Goal: Task Accomplishment & Management: Manage account settings

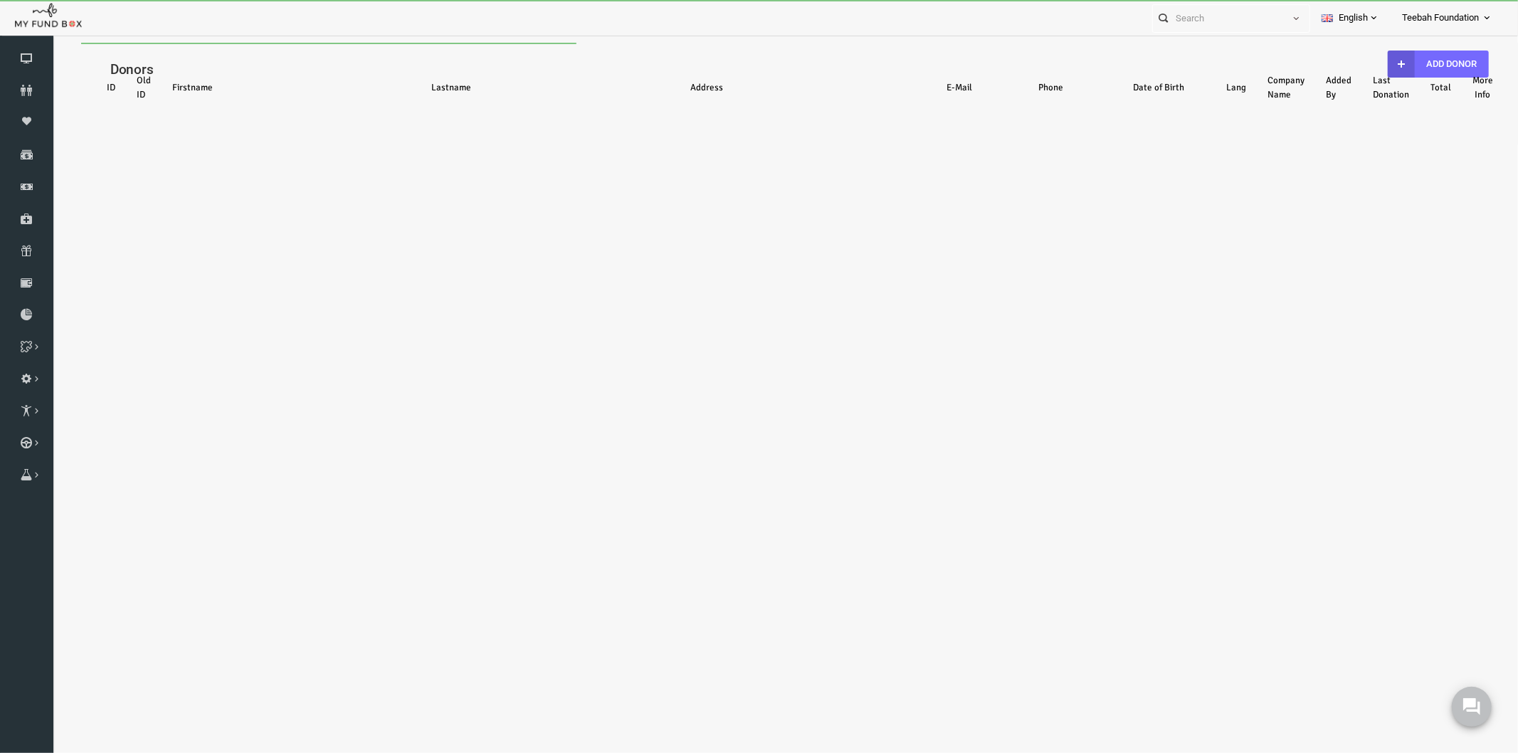
select select "100"
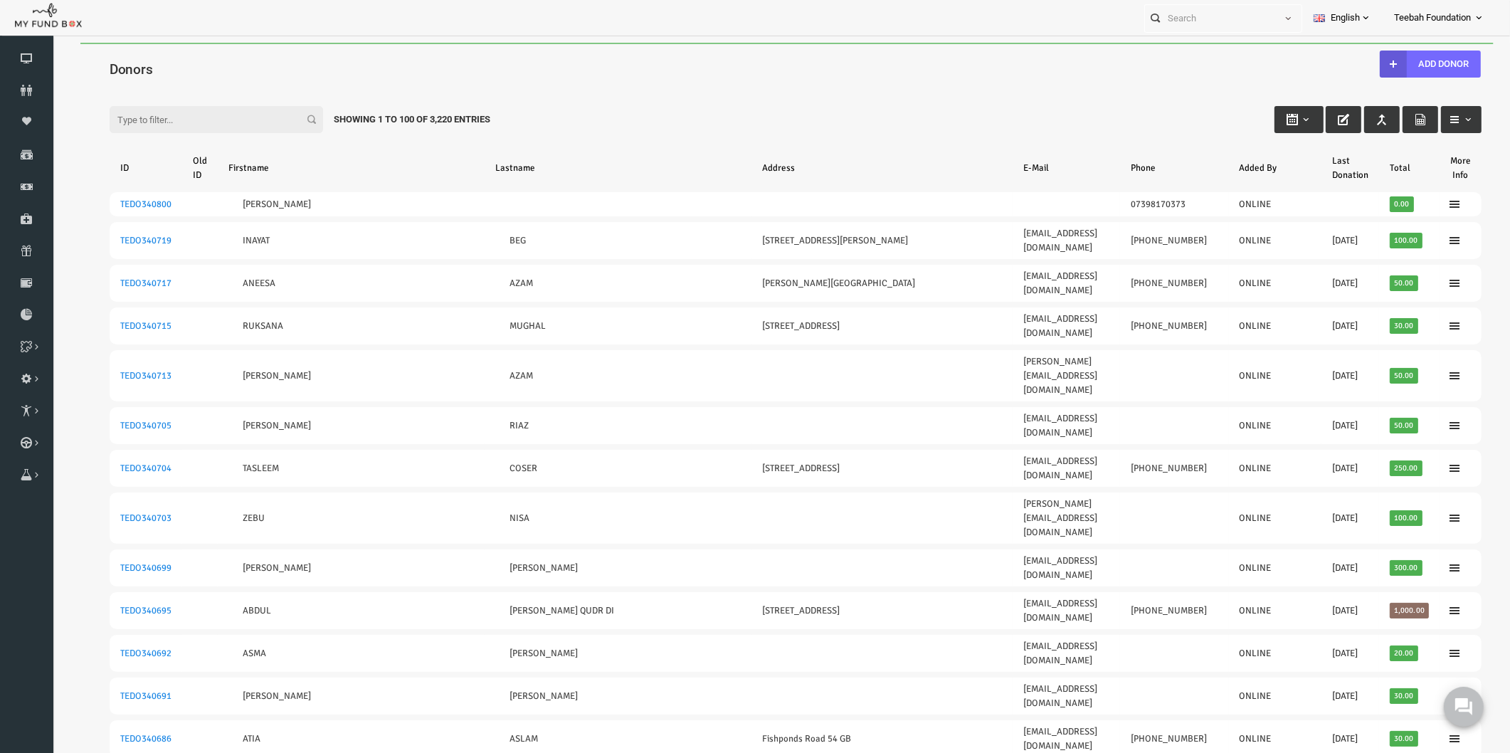
click at [173, 112] on input "Filter:" at bounding box center [187, 119] width 214 height 27
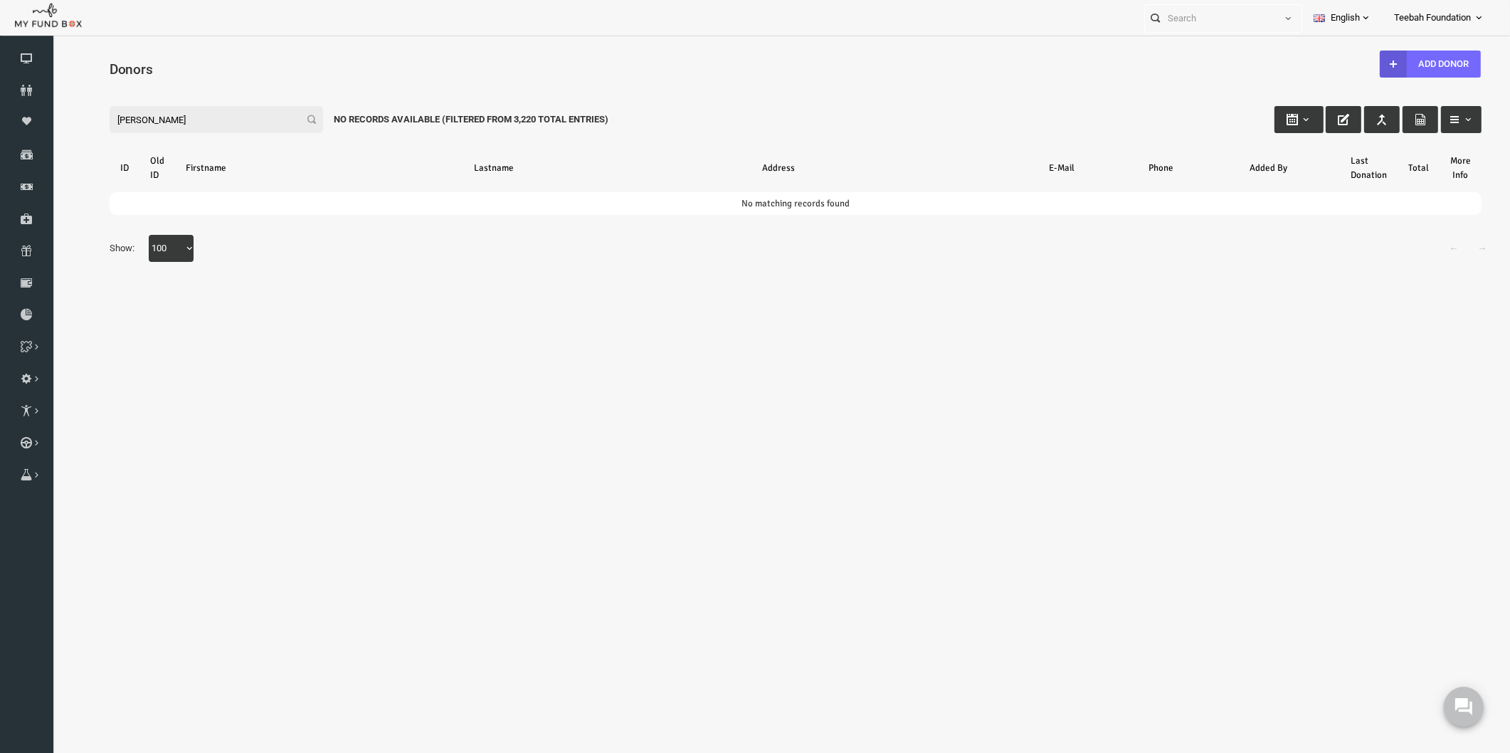
click at [205, 115] on input "zahida ahmed" at bounding box center [187, 119] width 214 height 27
drag, startPoint x: 172, startPoint y: 117, endPoint x: 7, endPoint y: 90, distance: 166.7
click at [52, 90] on html "Donor Not Found Beneficiary Not Found Partner Not Found!!!! Please Fill out thi…" at bounding box center [766, 407] width 1429 height 728
type input "zahida ahmed"
click at [32, 87] on icon at bounding box center [26, 90] width 53 height 11
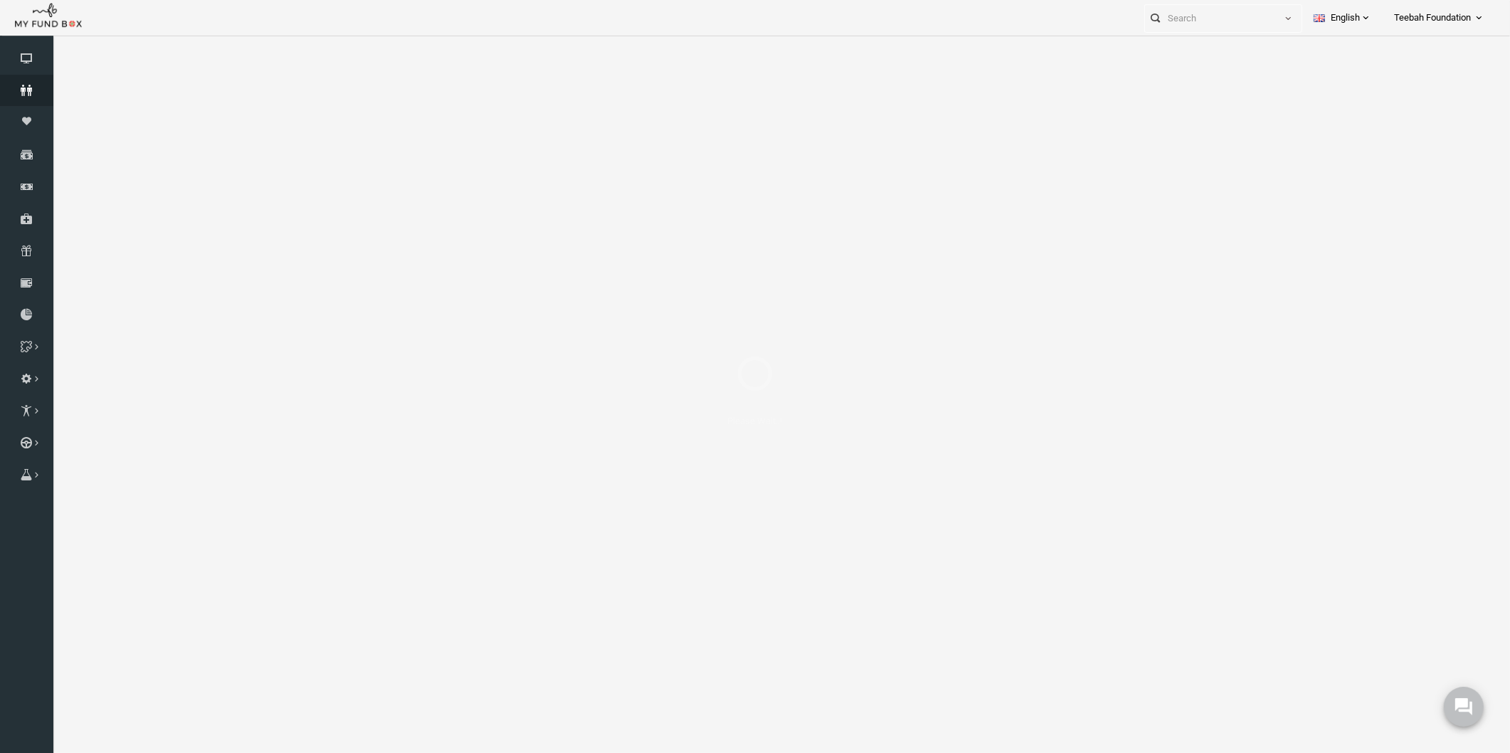
select select "100"
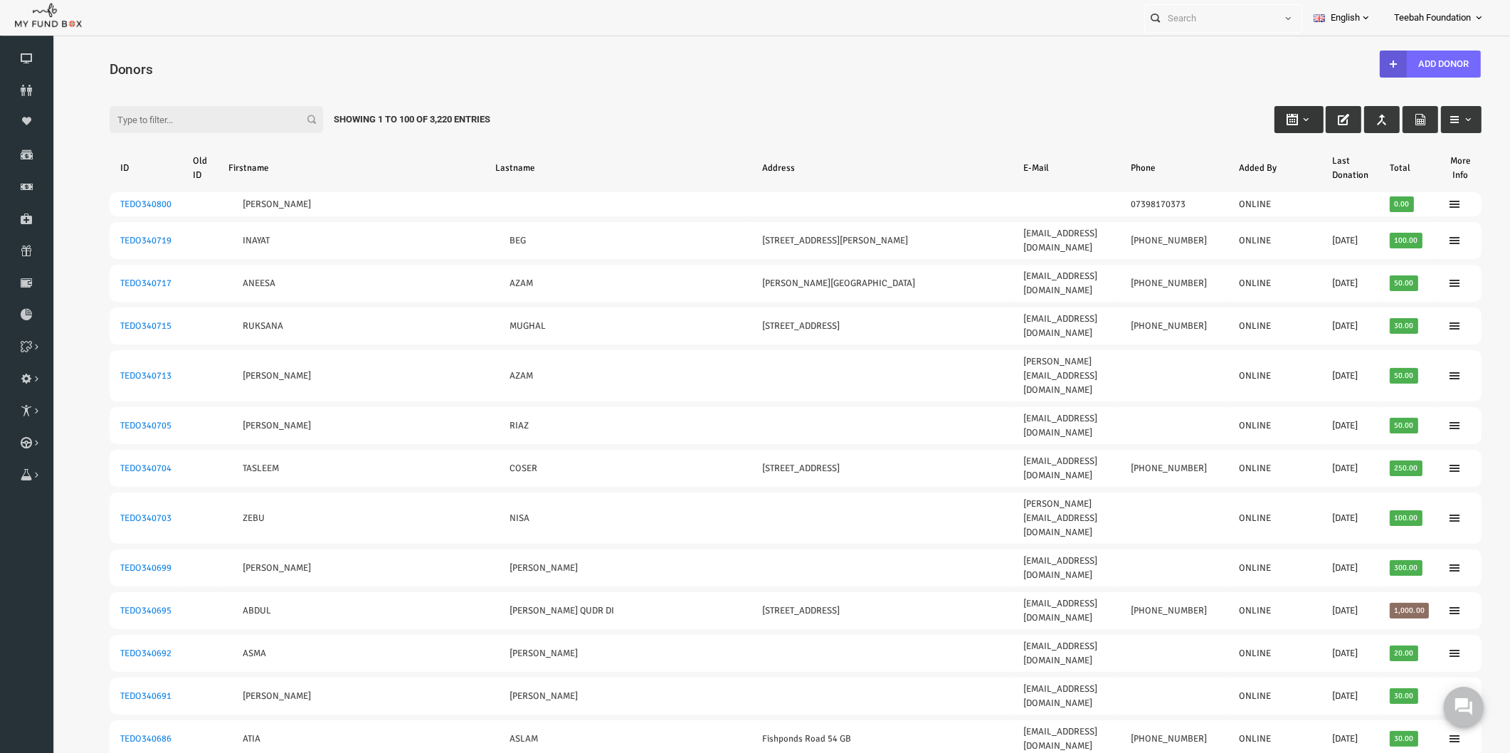
type input "04-09-2025"
click at [1260, 122] on button "button" at bounding box center [1270, 119] width 49 height 27
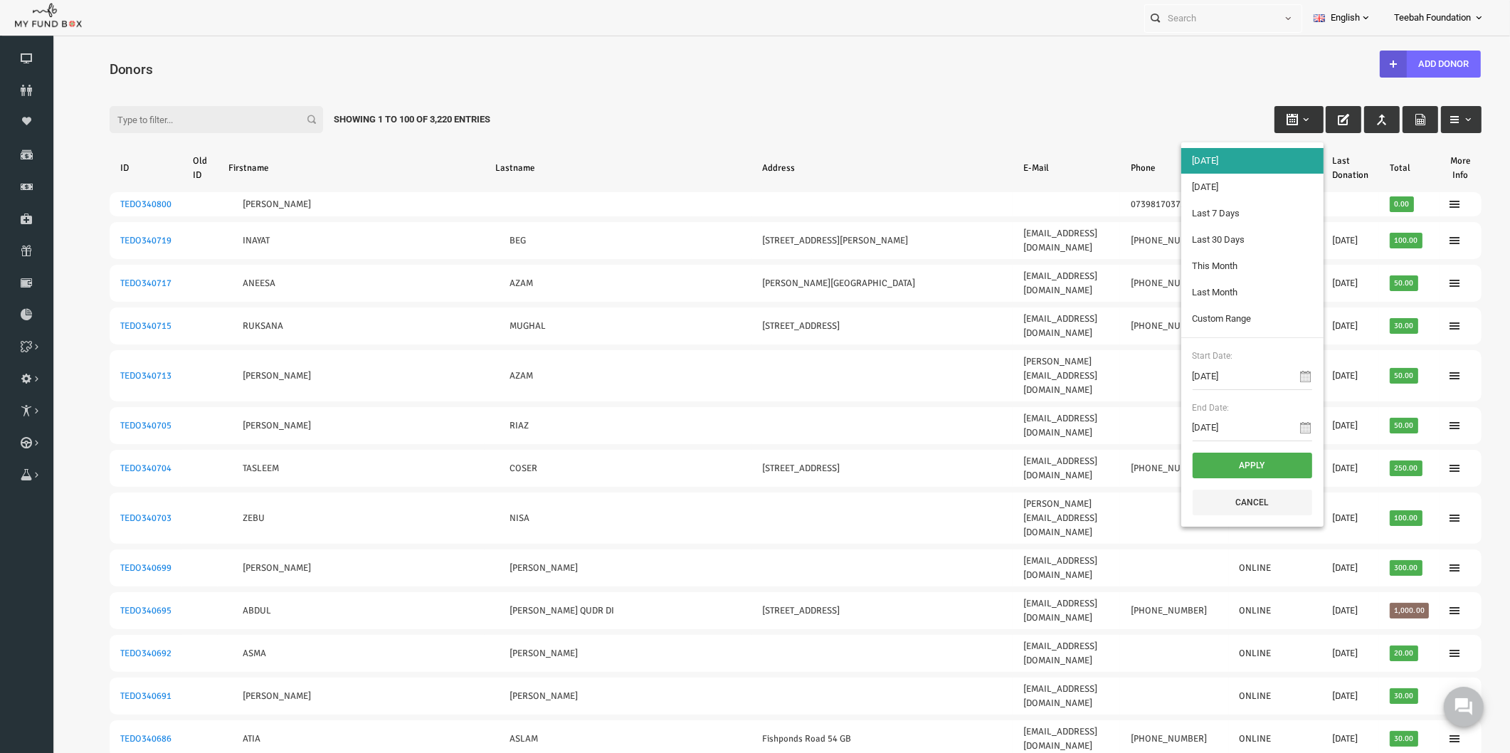
type input "03-09-2025"
type input "29-08-2025"
type input "04-09-2025"
type input "01-09-2025"
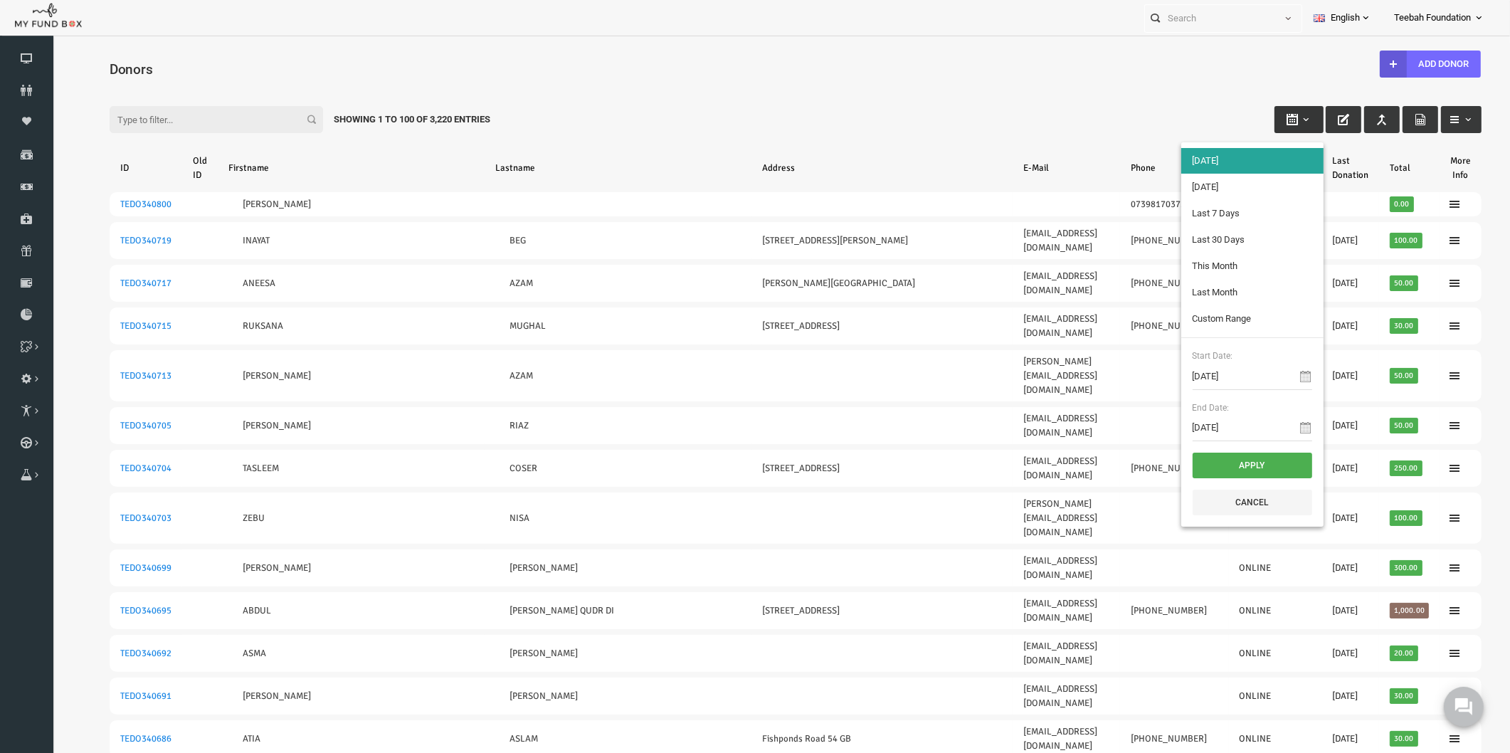
type input "30-09-2025"
type input "04-09-2025"
click at [1216, 377] on input "04-09-2025" at bounding box center [1224, 376] width 120 height 27
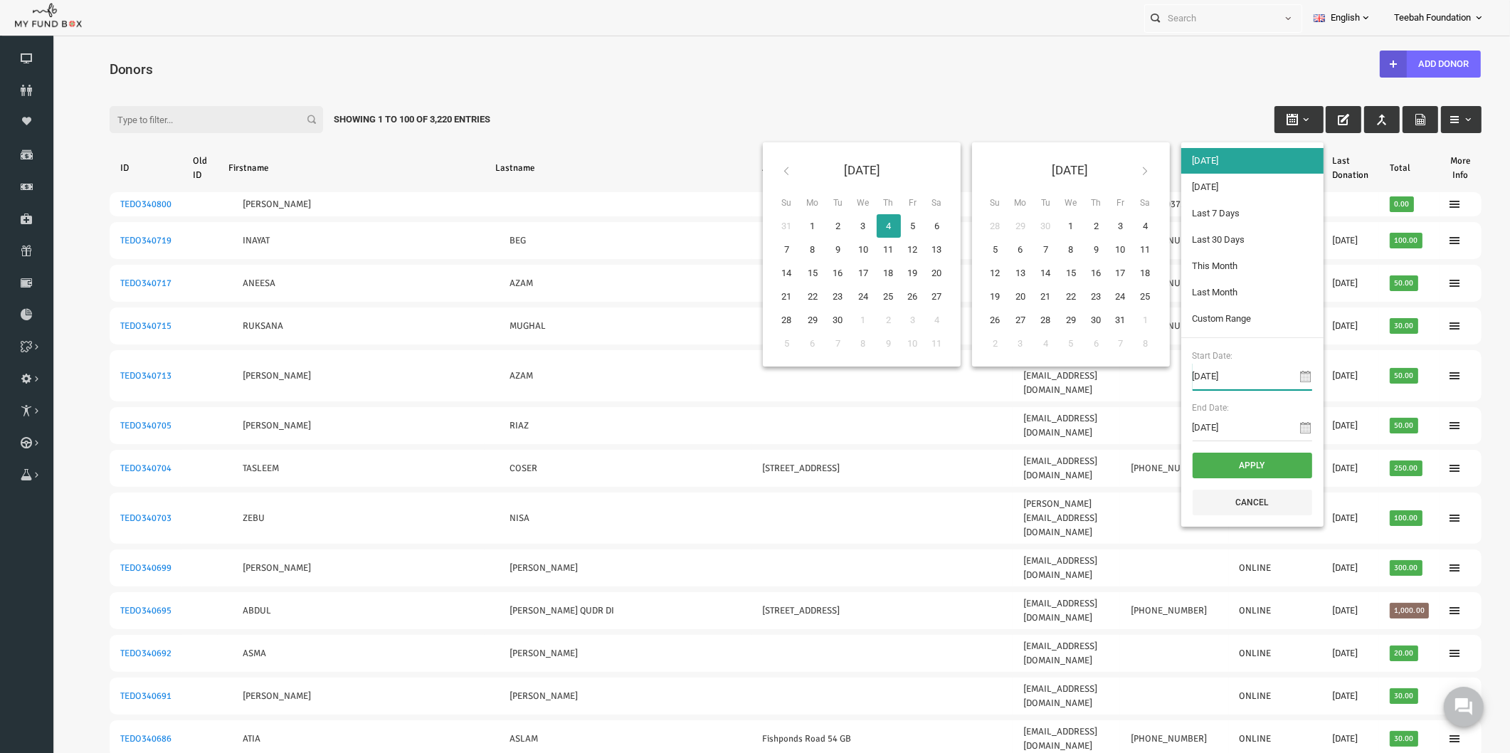
type input "04-09-2020"
click at [1218, 429] on input "04-09-2025" at bounding box center [1224, 427] width 120 height 27
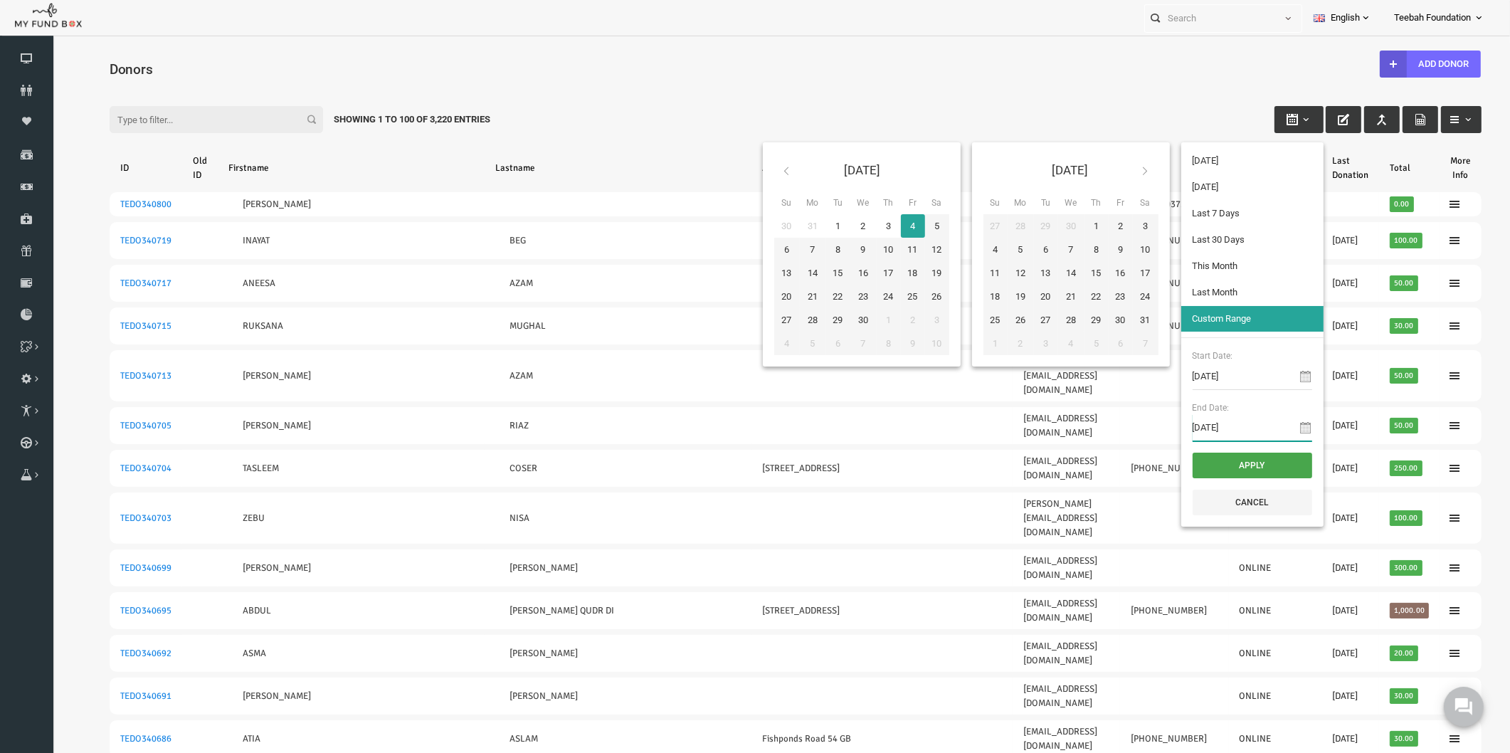
type input "04-09-2026"
click at [1215, 463] on button "Apply" at bounding box center [1224, 466] width 120 height 26
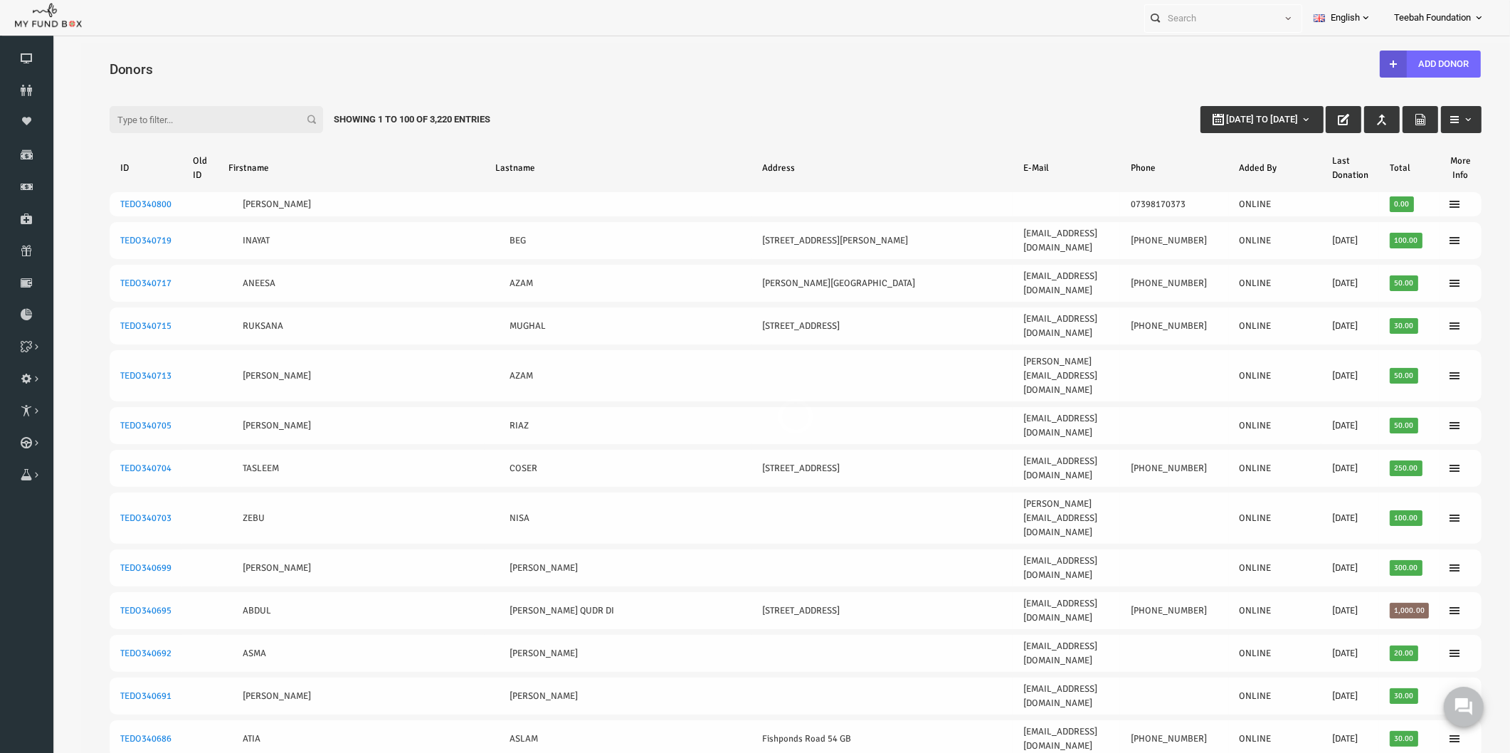
select select "100"
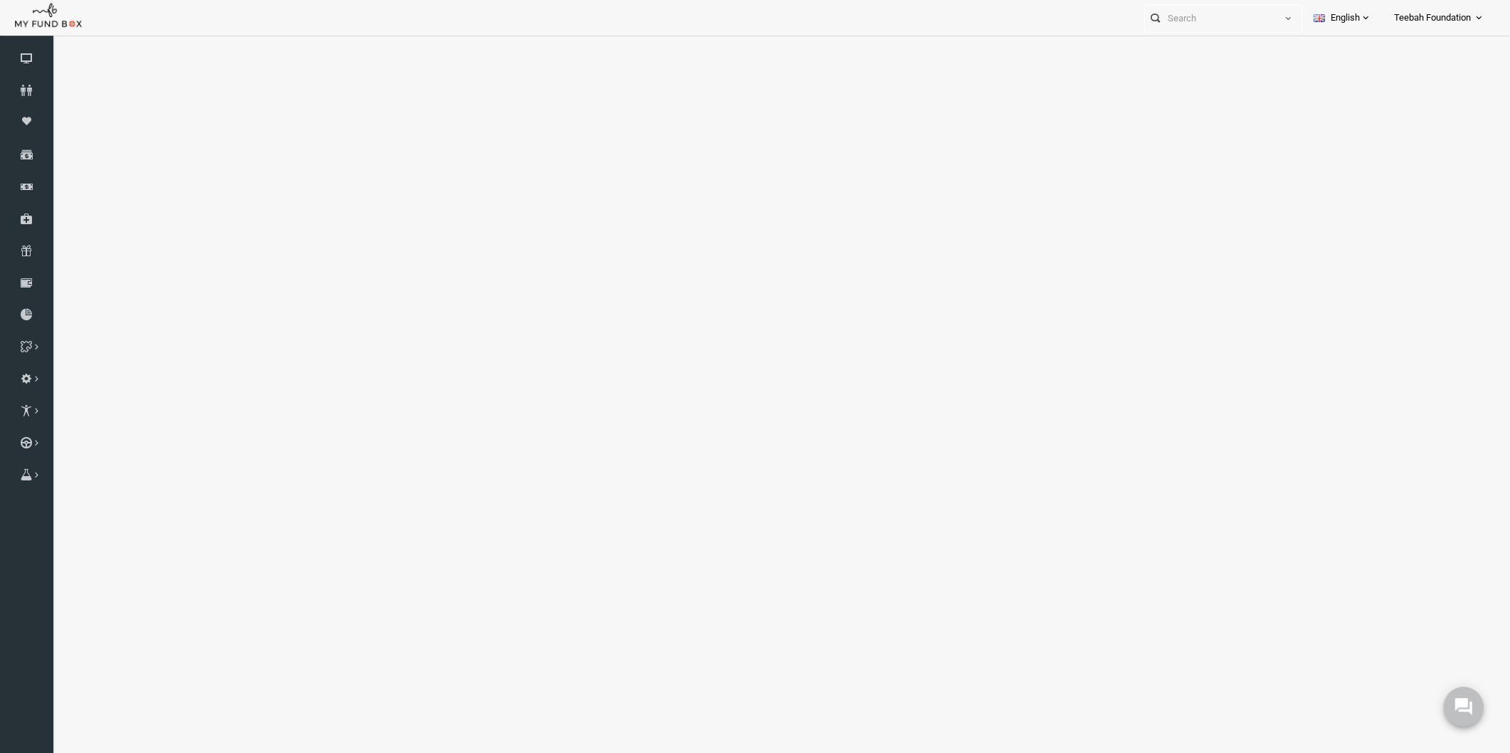
select select "100"
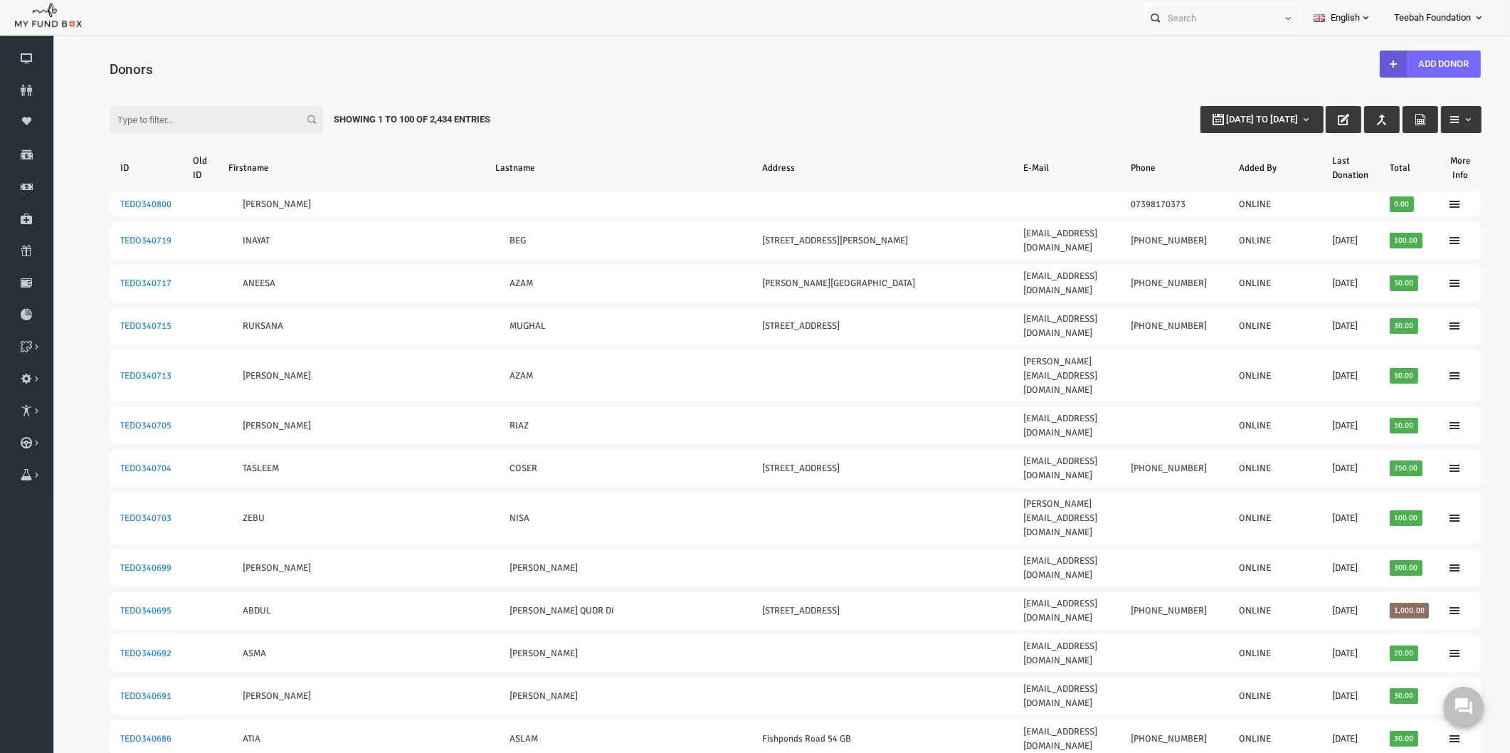
click at [235, 117] on input "Filter:" at bounding box center [187, 119] width 214 height 27
paste input "zahida ahmed"
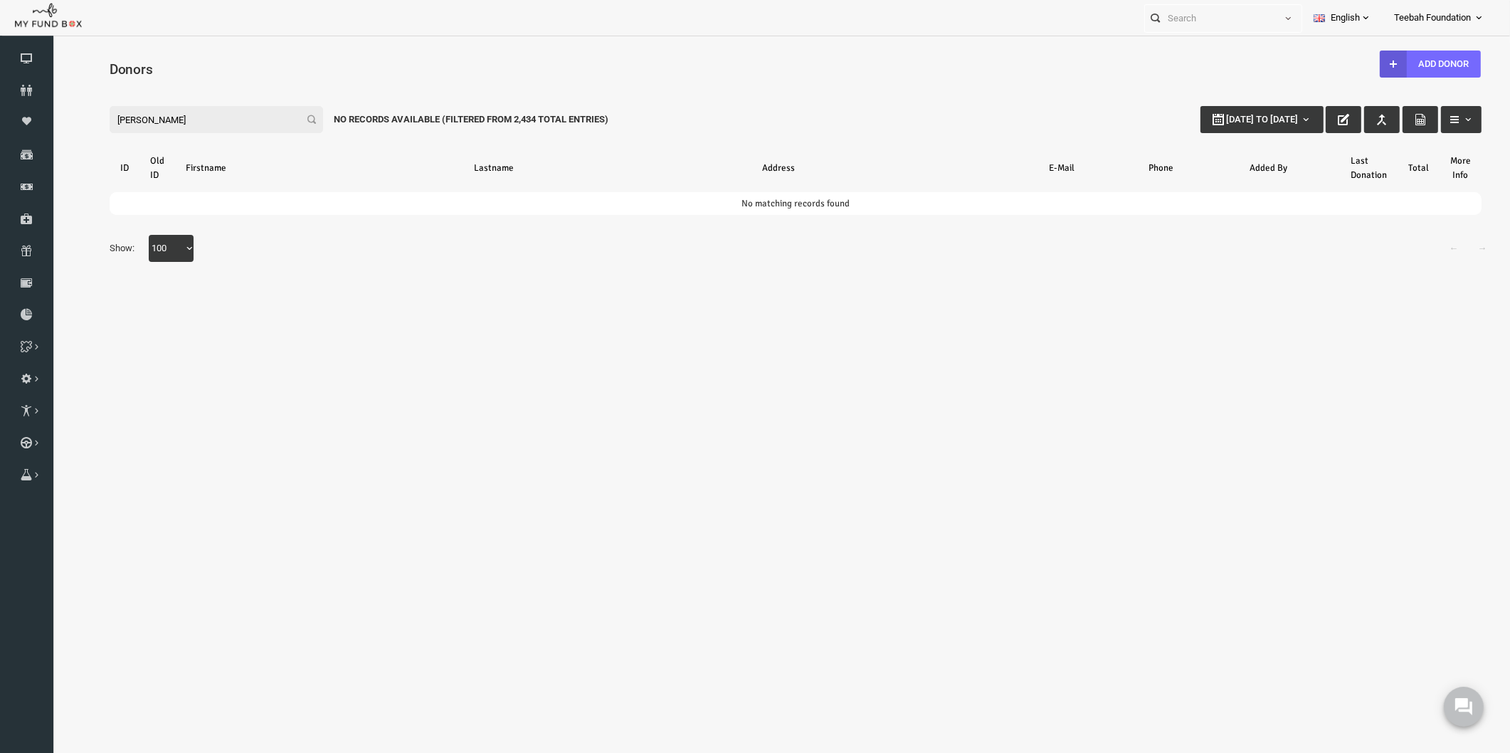
click at [235, 117] on input "zahida ahmed" at bounding box center [187, 119] width 214 height 27
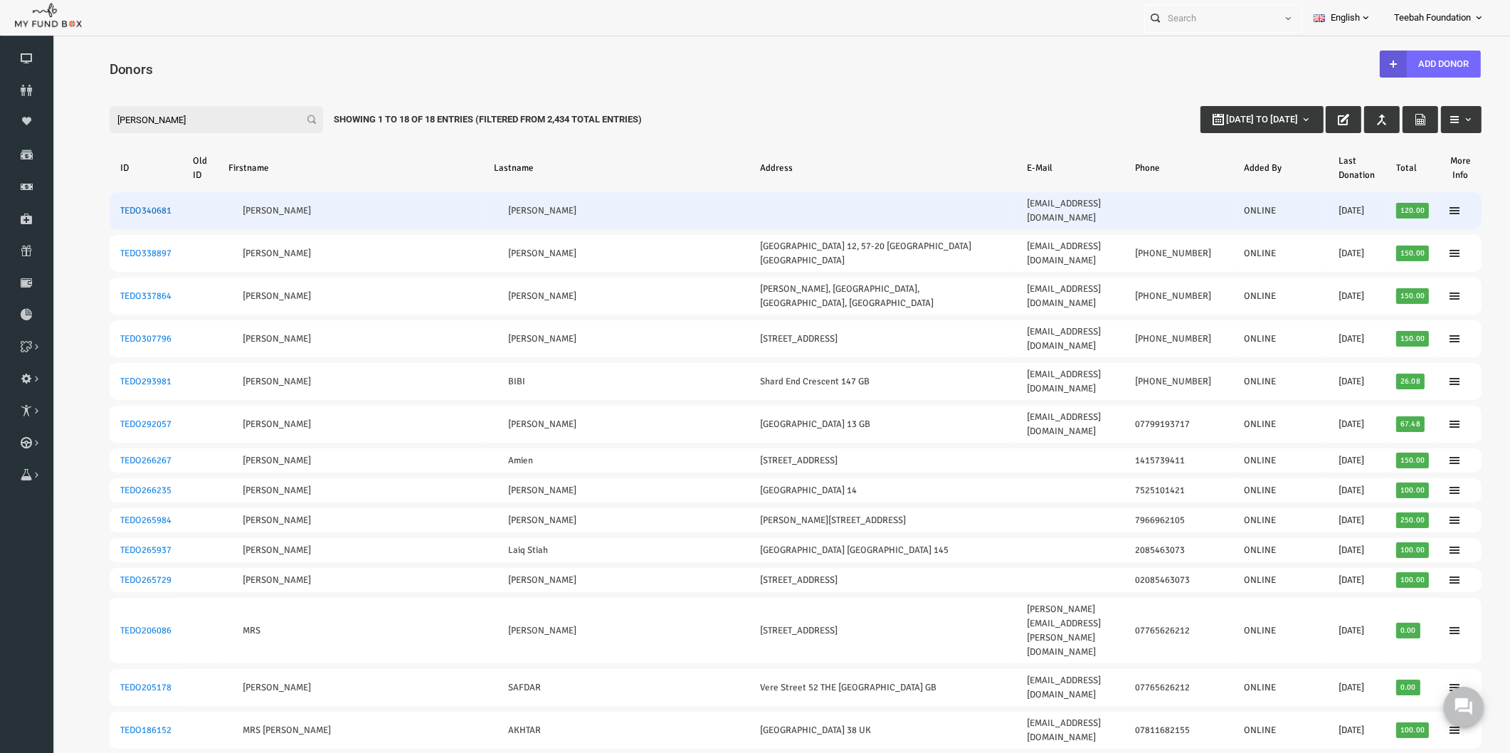
type input "zahida"
click at [121, 205] on link "TEDO340681" at bounding box center [116, 210] width 51 height 11
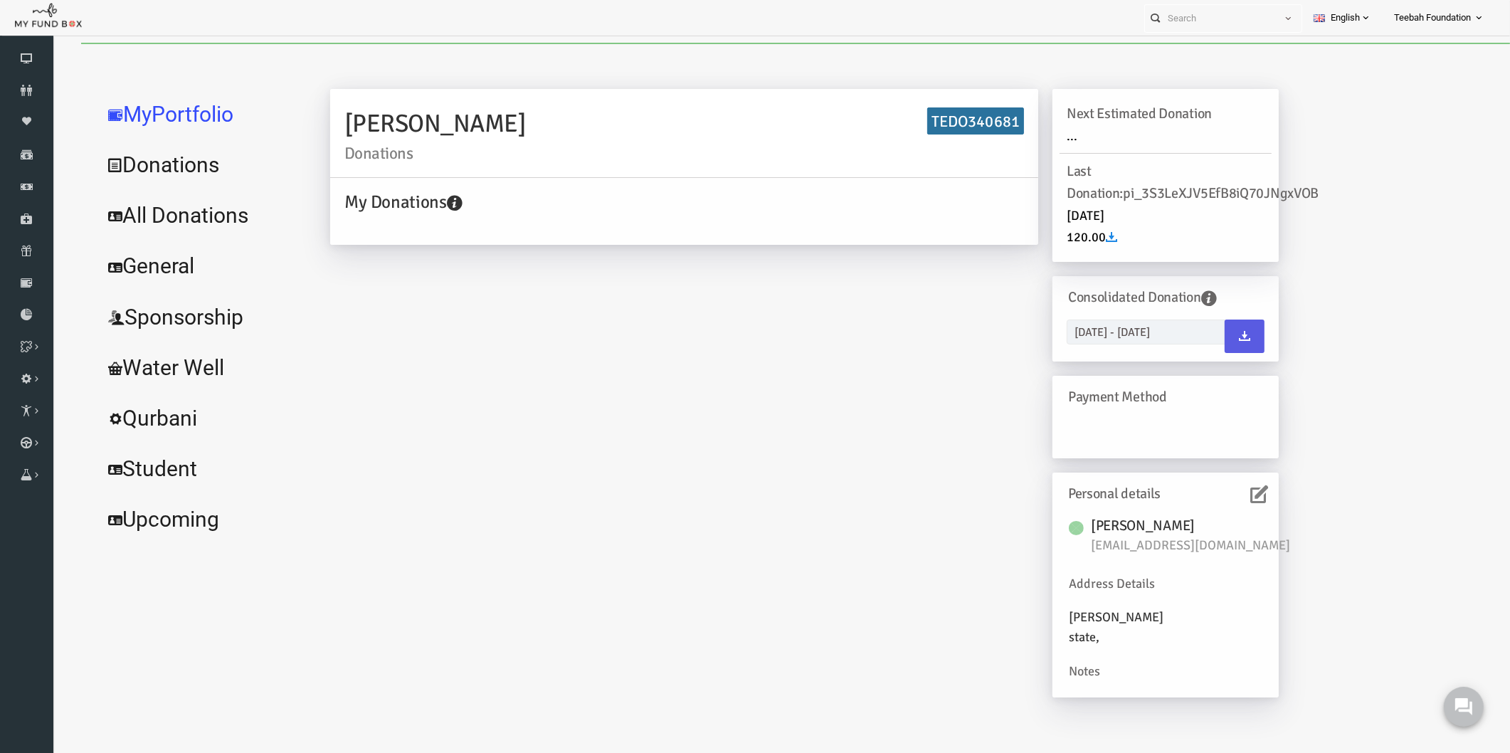
click at [1234, 495] on icon at bounding box center [1230, 494] width 18 height 18
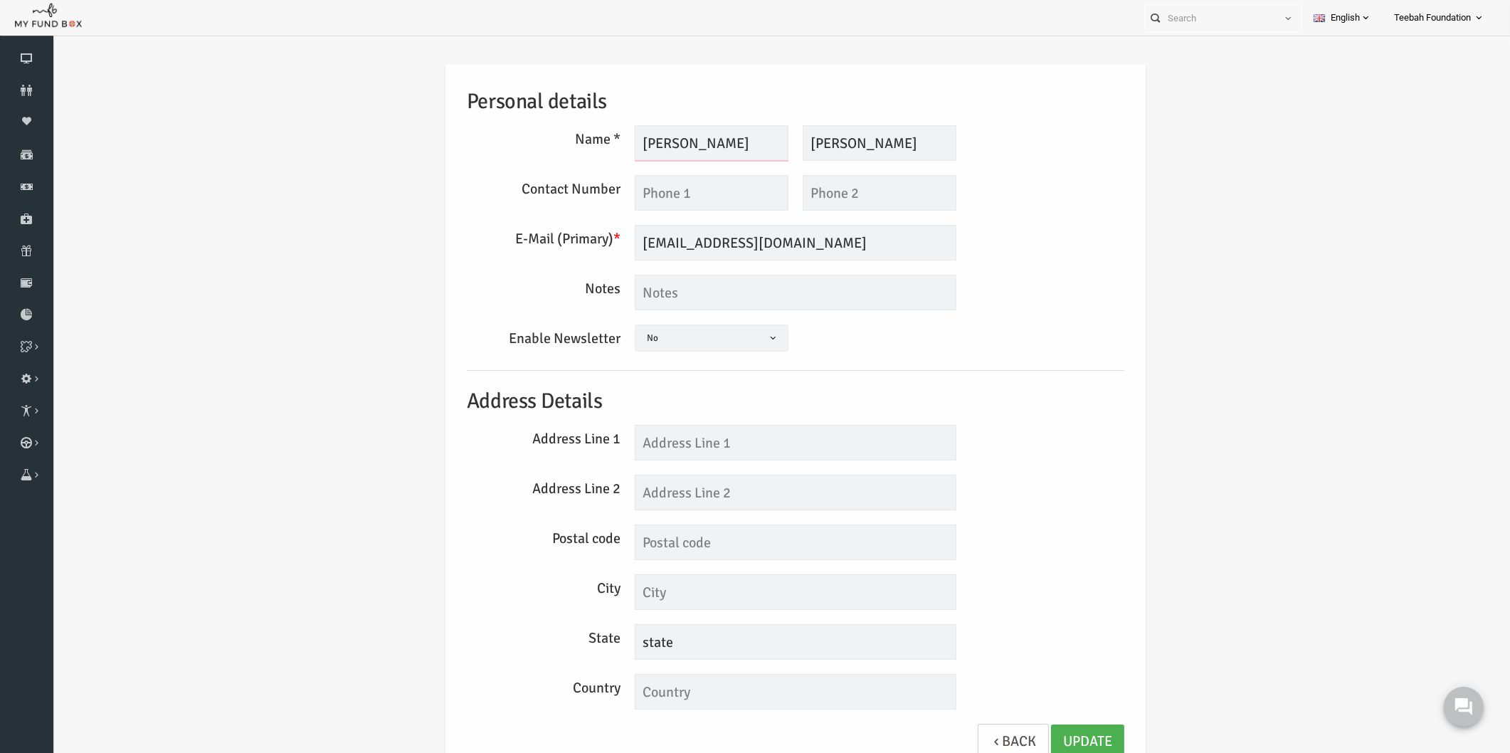
drag, startPoint x: 670, startPoint y: 147, endPoint x: 623, endPoint y: 144, distance: 47.1
click at [623, 144] on input "[PERSON_NAME]" at bounding box center [683, 143] width 154 height 36
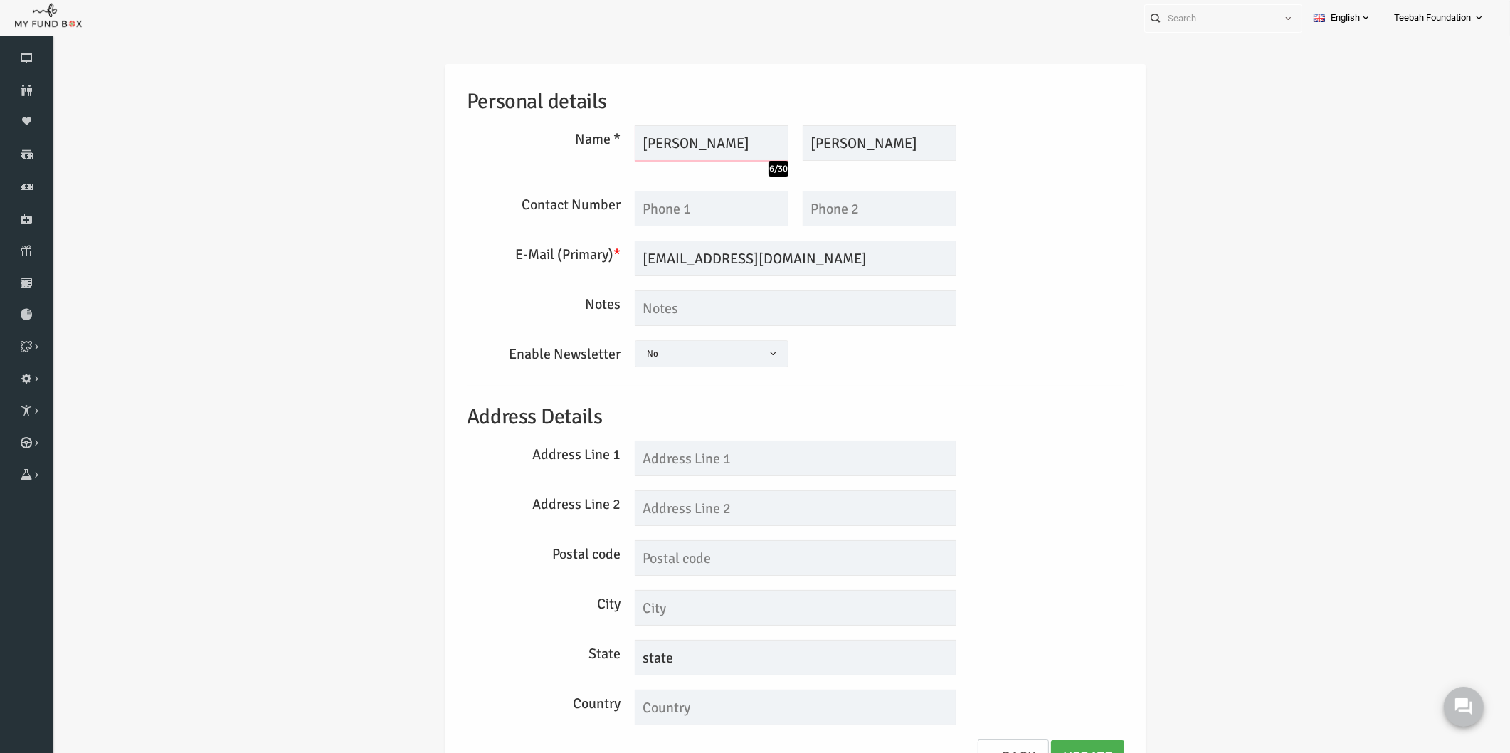
type input "[PERSON_NAME]"
click at [1043, 496] on div "Address Line 2" at bounding box center [767, 508] width 672 height 36
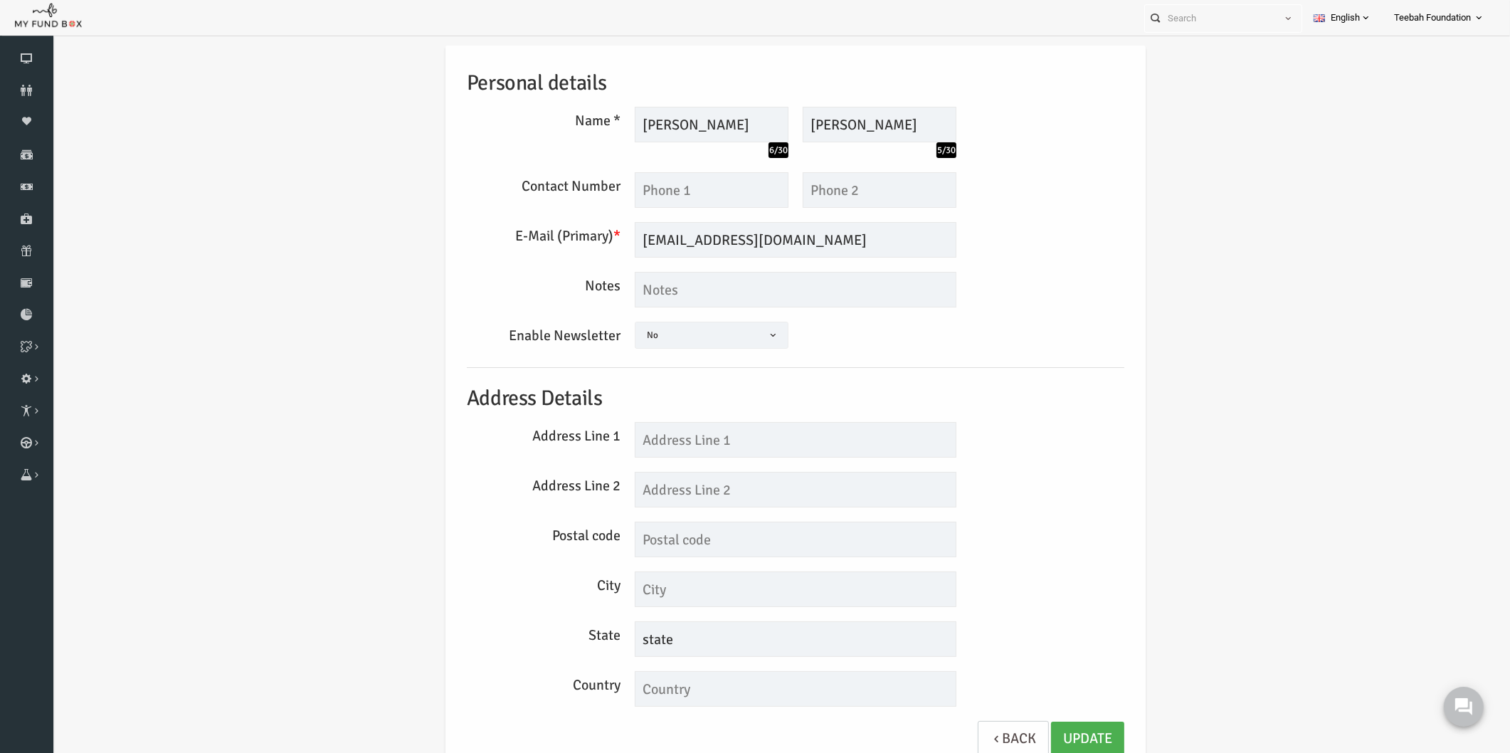
scroll to position [23, 0]
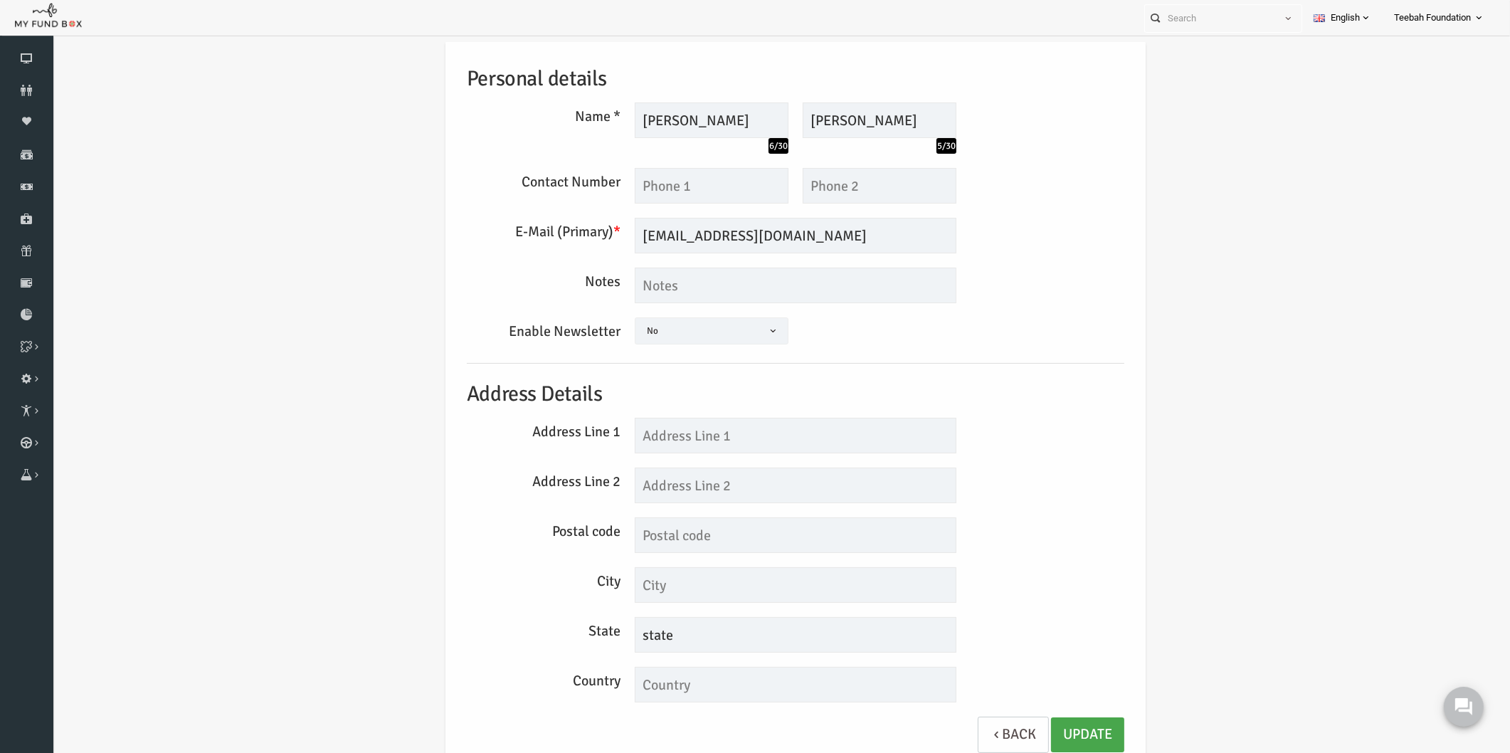
click at [1075, 727] on link "Update" at bounding box center [1058, 734] width 73 height 35
click at [1394, 246] on div "Personal details Name * Zahida 6/30 Description allows upto maximum of 255 char…" at bounding box center [766, 408] width 1429 height 776
click at [1204, 332] on div "Personal details Name * Zahida 6/30 Description allows upto maximum of 255 char…" at bounding box center [766, 408] width 1429 height 776
click at [1042, 430] on div "Address Line 1" at bounding box center [767, 436] width 672 height 36
click at [1278, 281] on div "Personal details Name * Zahida 6/30 Description allows upto maximum of 255 char…" at bounding box center [766, 408] width 1429 height 776
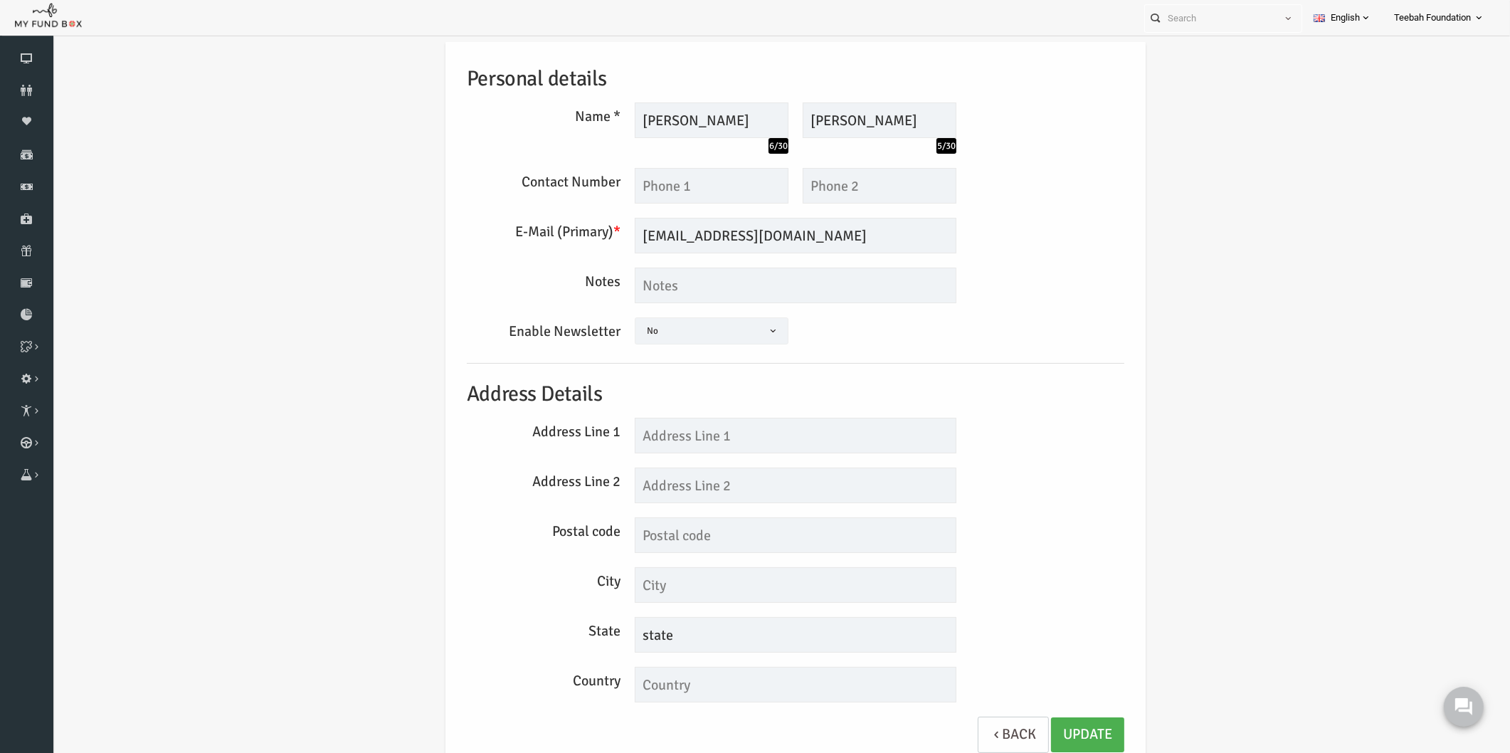
click at [1278, 281] on div "Personal details Name * Zahida 6/30 Description allows upto maximum of 255 char…" at bounding box center [766, 408] width 1429 height 776
click at [1198, 297] on div "Personal details Name * Zahida 6/30 Description allows upto maximum of 255 char…" at bounding box center [766, 408] width 1429 height 776
click at [1294, 564] on div "Personal details Name * Zahida 6/30 Description allows upto maximum of 255 char…" at bounding box center [766, 408] width 1429 height 776
click at [645, 185] on input "text" at bounding box center [683, 186] width 154 height 36
type input "01618812866"
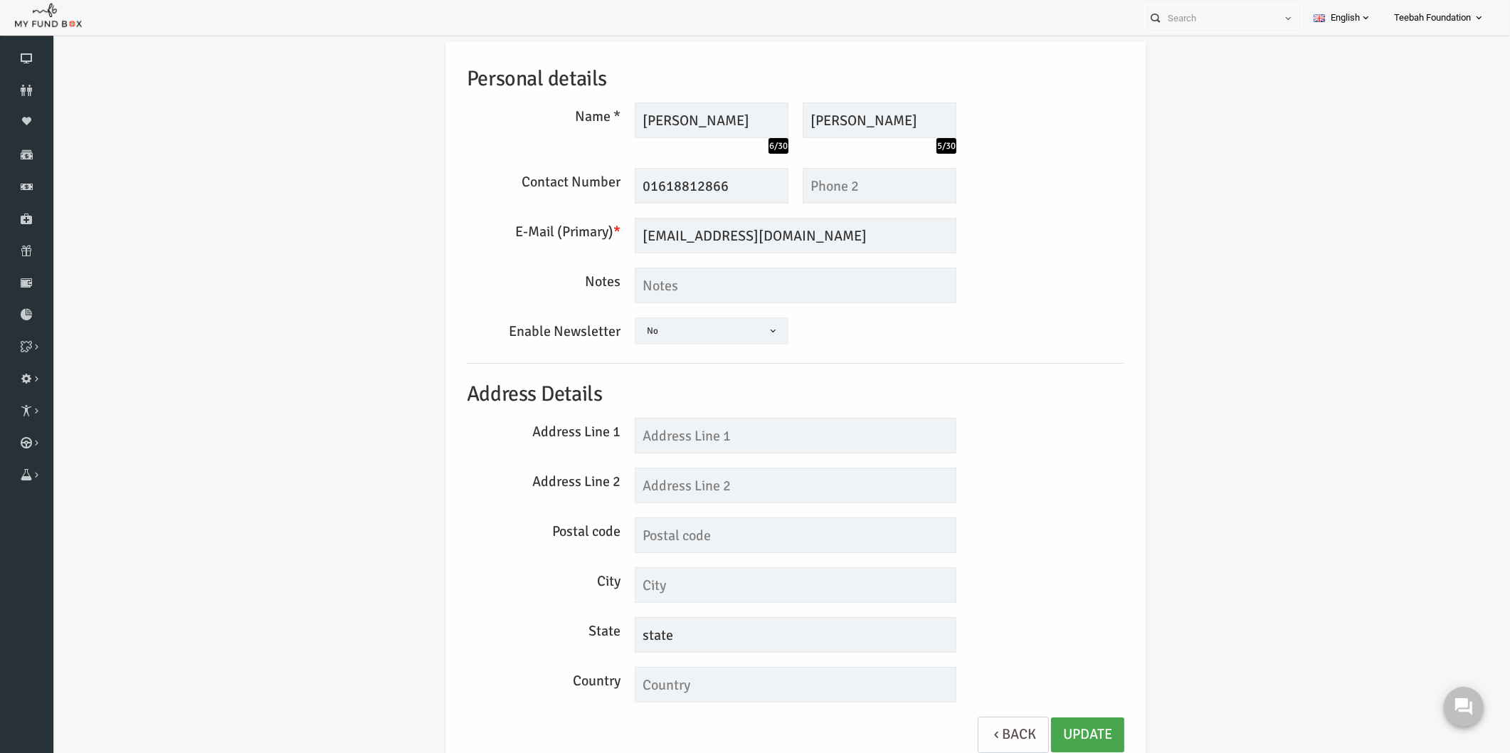
click at [1051, 735] on link "Update" at bounding box center [1058, 734] width 73 height 35
click at [1110, 598] on div "Personal details Name * Zahida 6/30 Description allows upto maximum of 255 char…" at bounding box center [766, 404] width 700 height 726
click at [1185, 495] on div "Personal details Name * Zahida 6/30 Description allows upto maximum of 255 char…" at bounding box center [766, 408] width 1429 height 776
click at [1044, 730] on link "Update" at bounding box center [1058, 734] width 73 height 35
click at [23, 90] on icon at bounding box center [26, 90] width 53 height 11
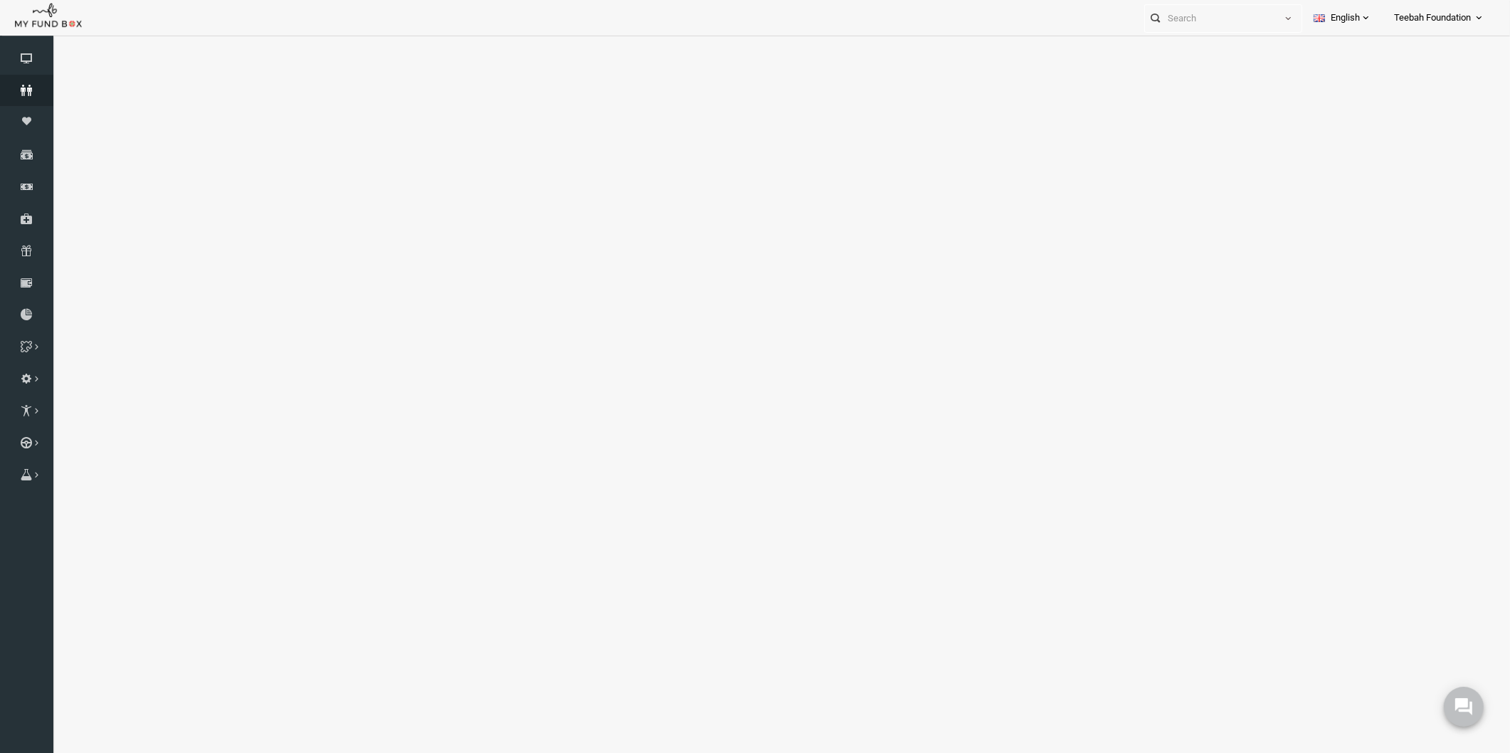
select select "100"
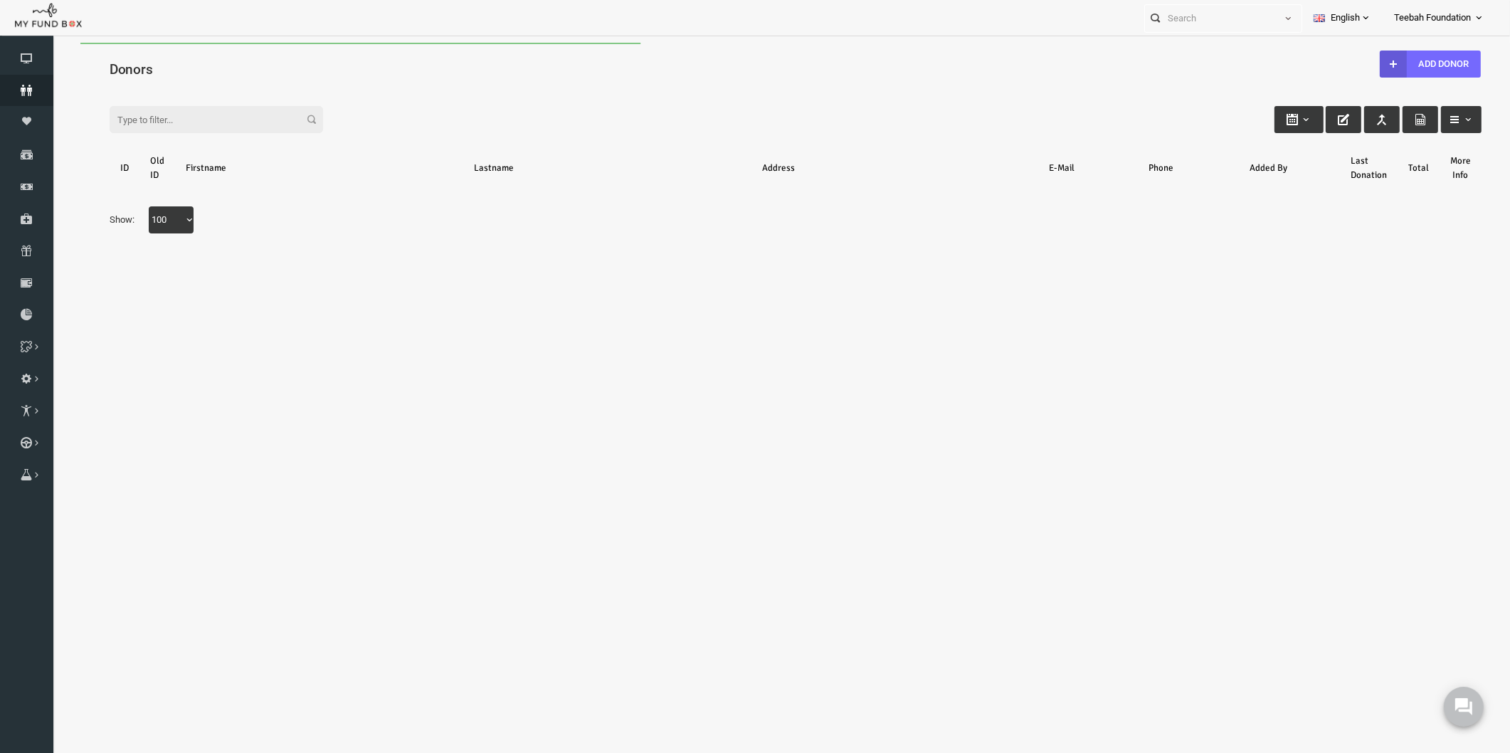
scroll to position [0, 0]
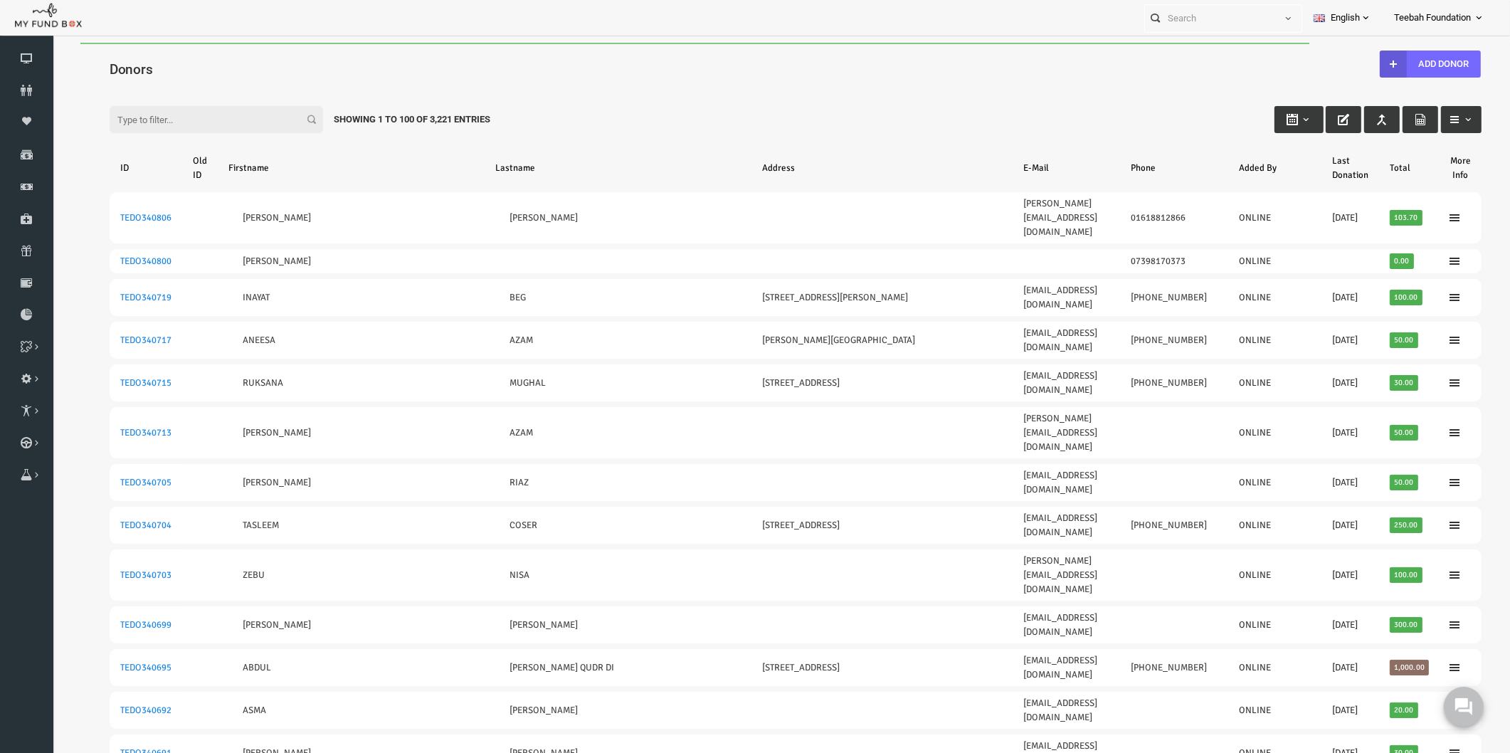
click at [530, 90] on div "Filter: Showing 1 to 100 of 3,221 Entries" at bounding box center [766, 106] width 1401 height 38
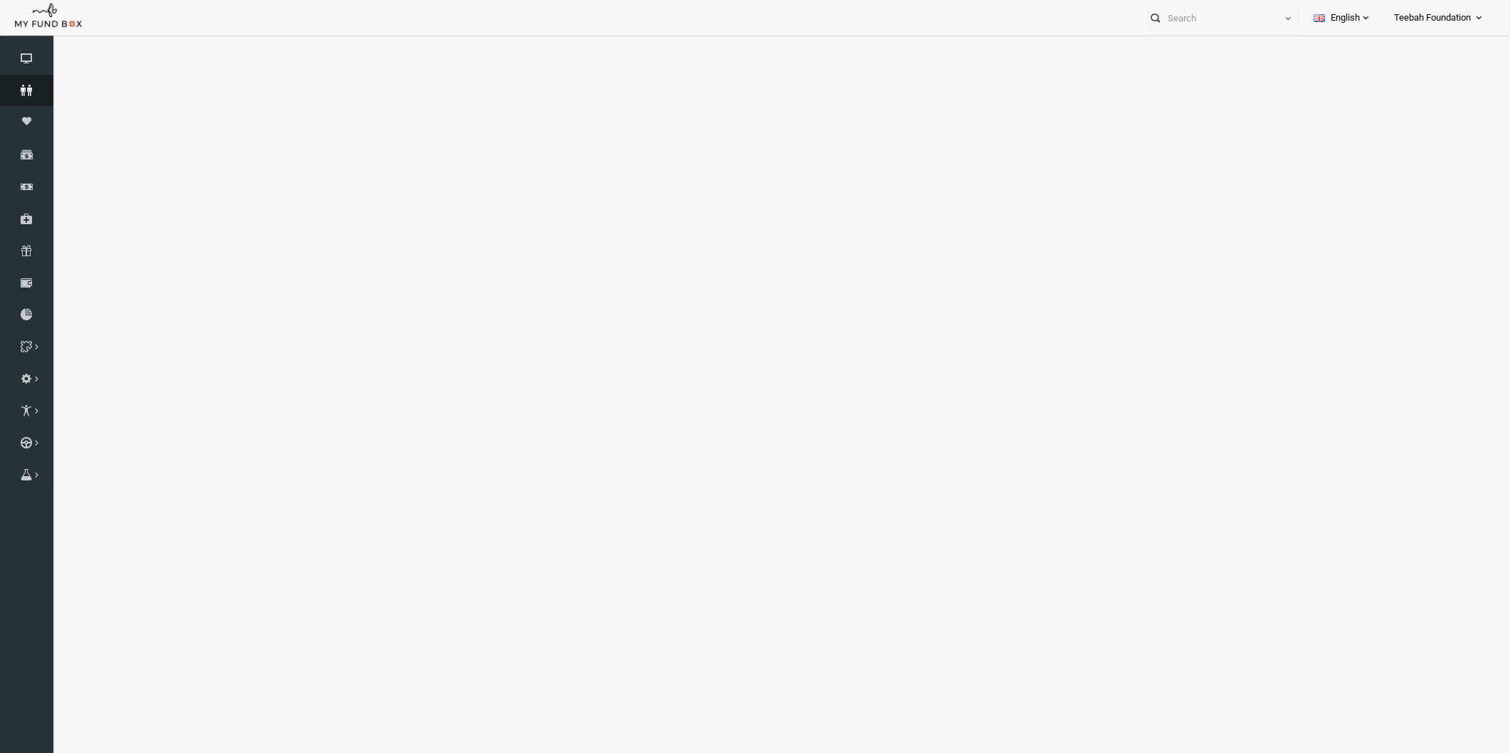
select select "100"
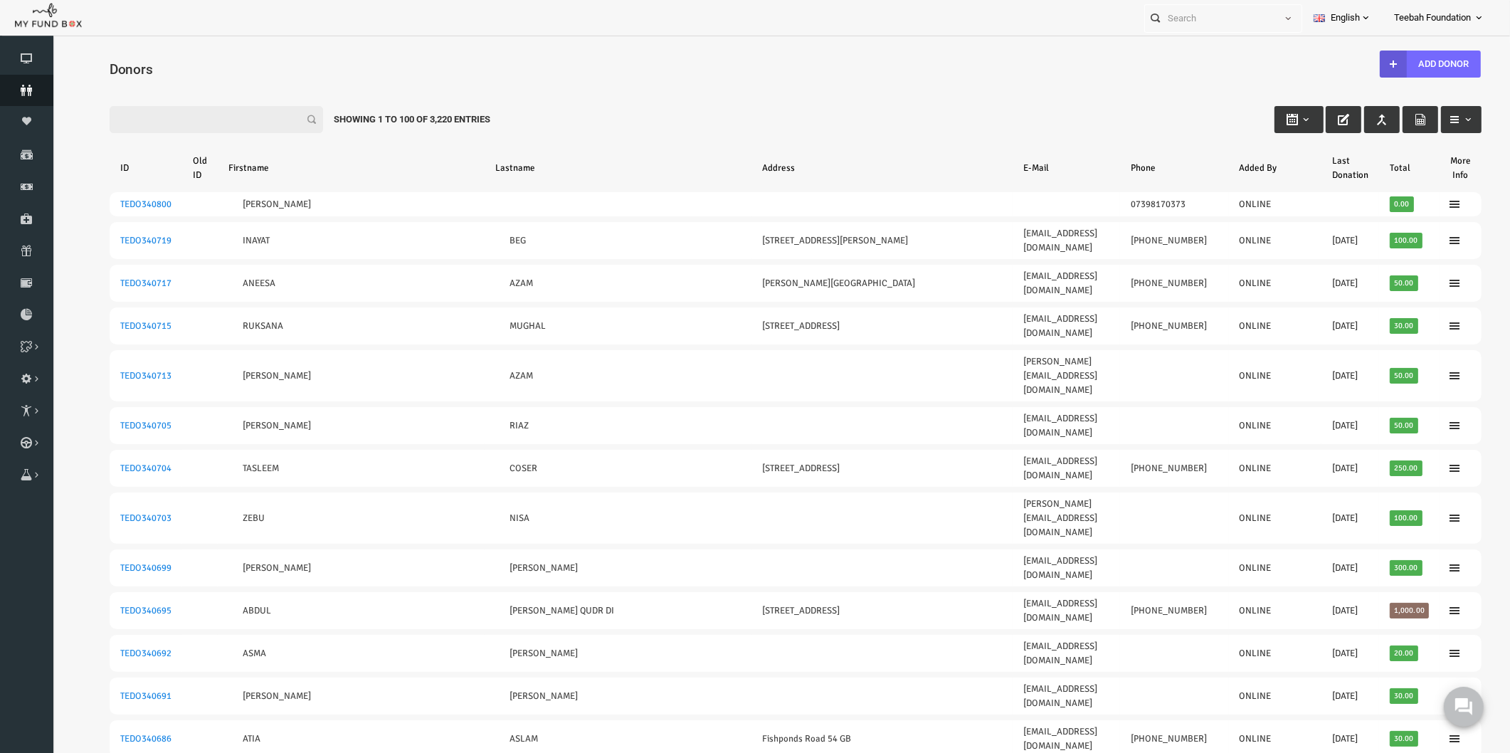
click at [21, 93] on icon at bounding box center [26, 90] width 53 height 11
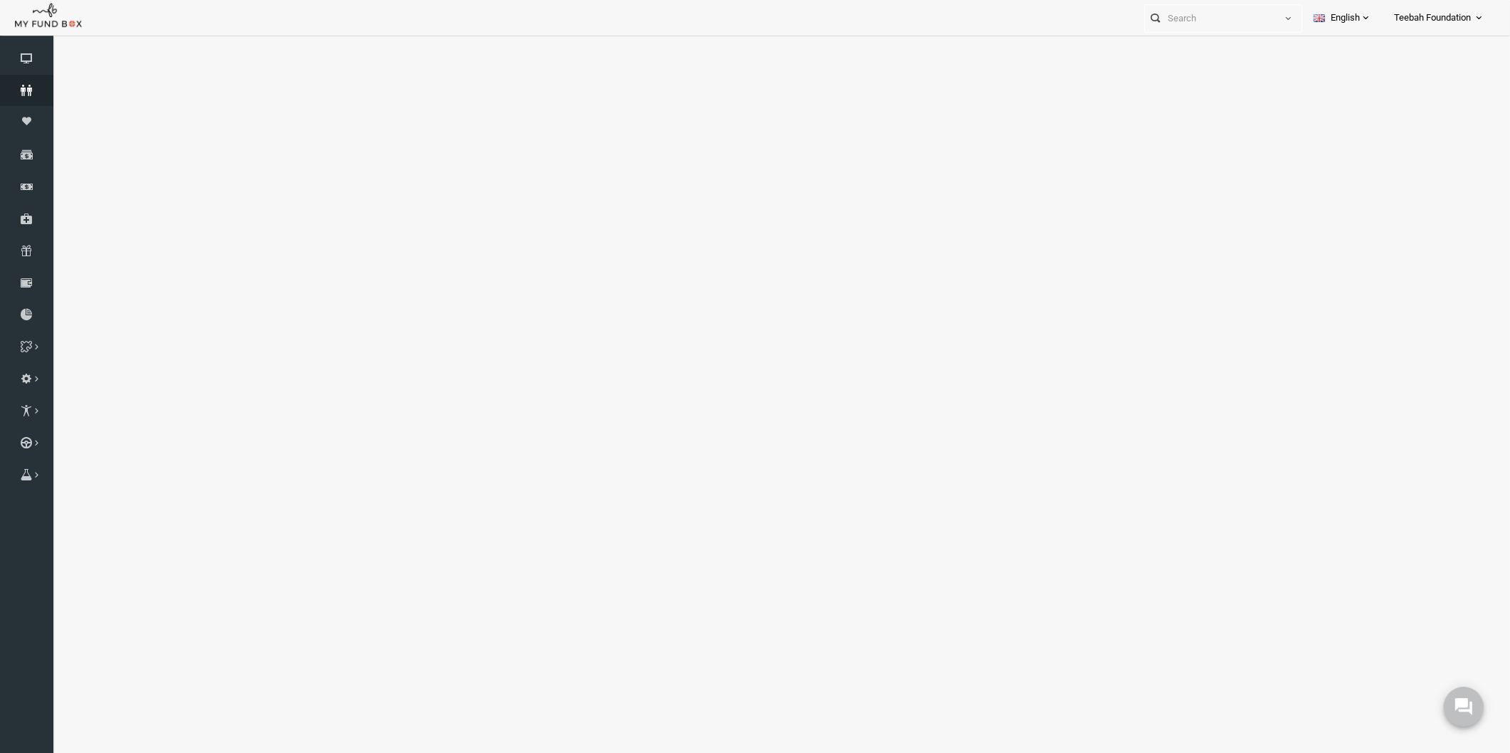
select select "100"
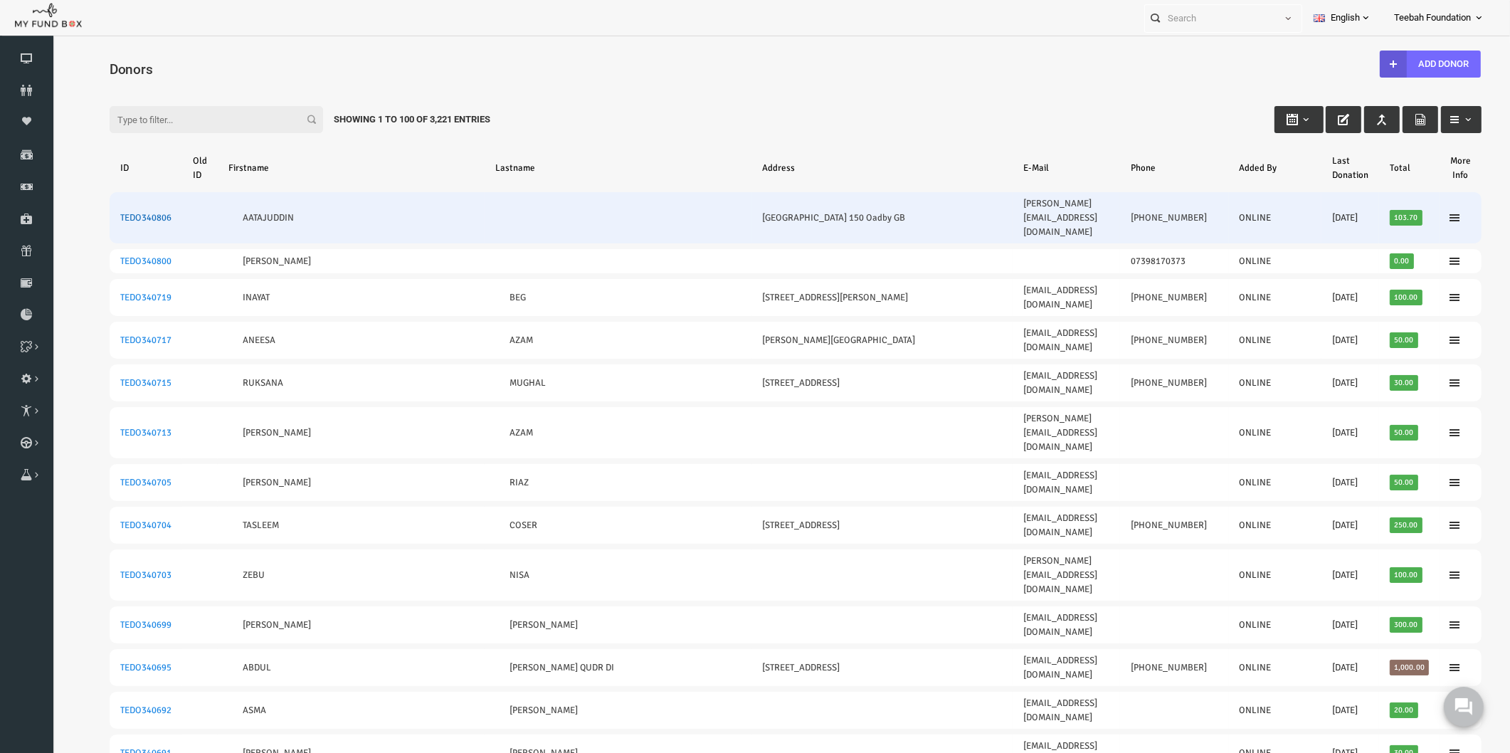
click at [117, 212] on link "TEDO340806" at bounding box center [116, 217] width 51 height 11
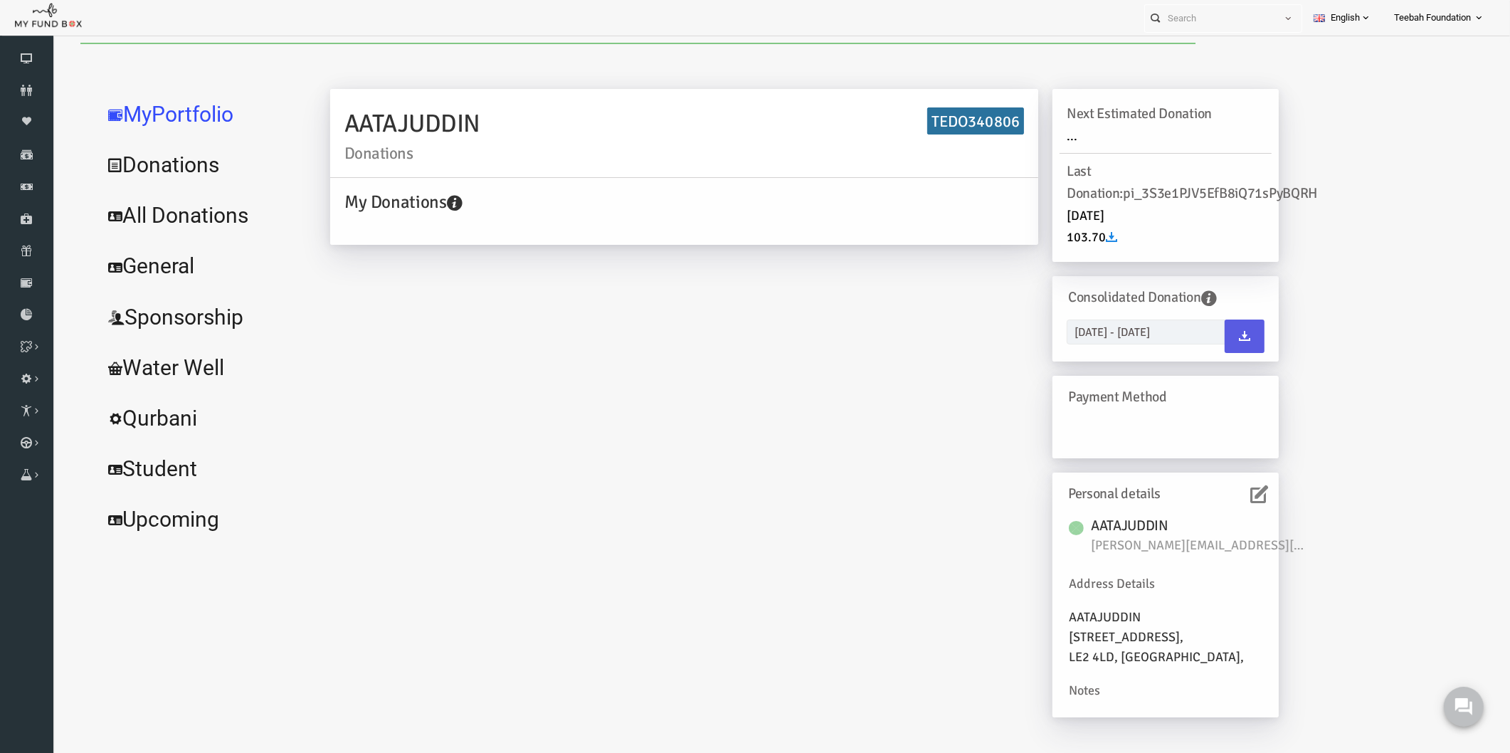
click at [1229, 494] on icon at bounding box center [1230, 494] width 18 height 18
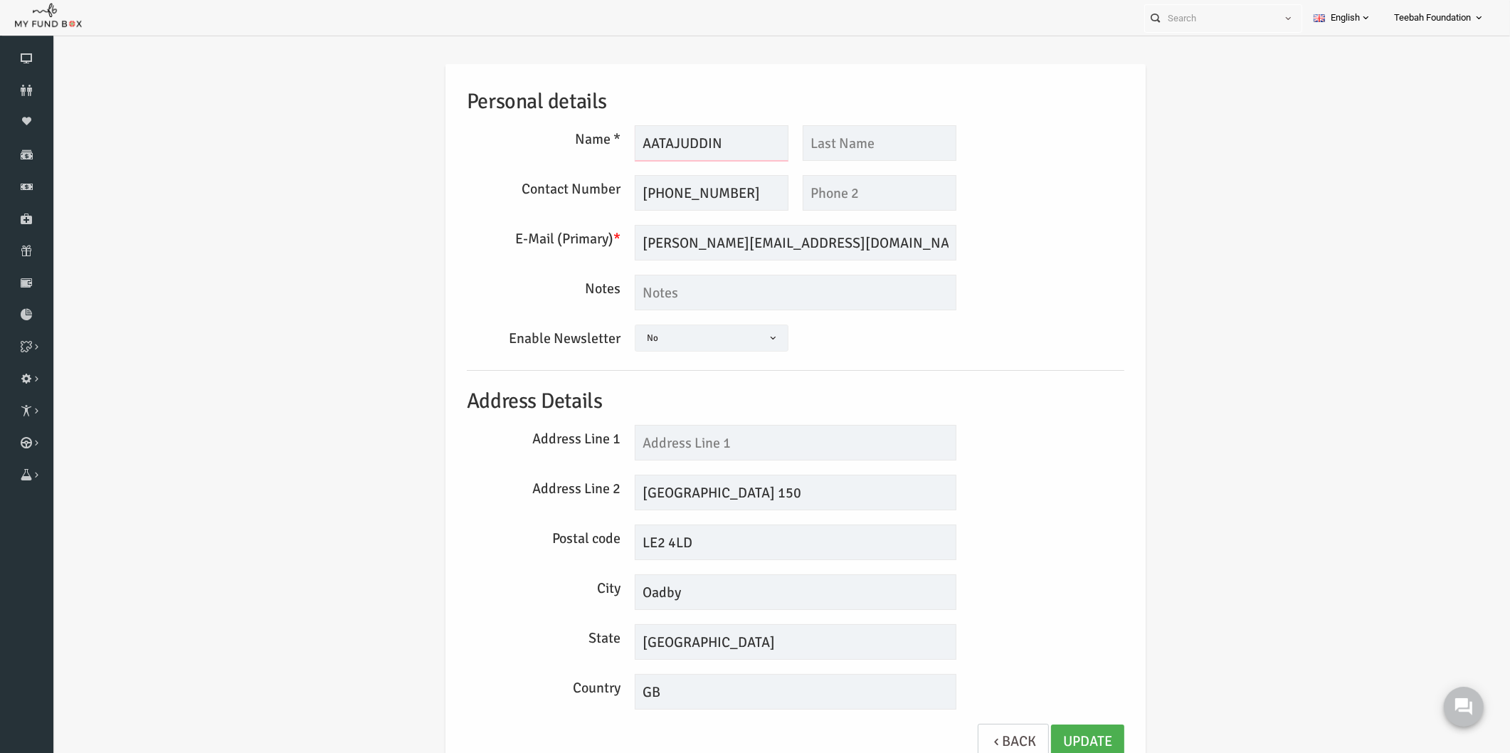
drag, startPoint x: 627, startPoint y: 144, endPoint x: 586, endPoint y: 150, distance: 41.8
click at [586, 150] on div "Name * AATAJUDDIN Description allows upto maximum of 255 characters. Please Fil…" at bounding box center [767, 143] width 672 height 36
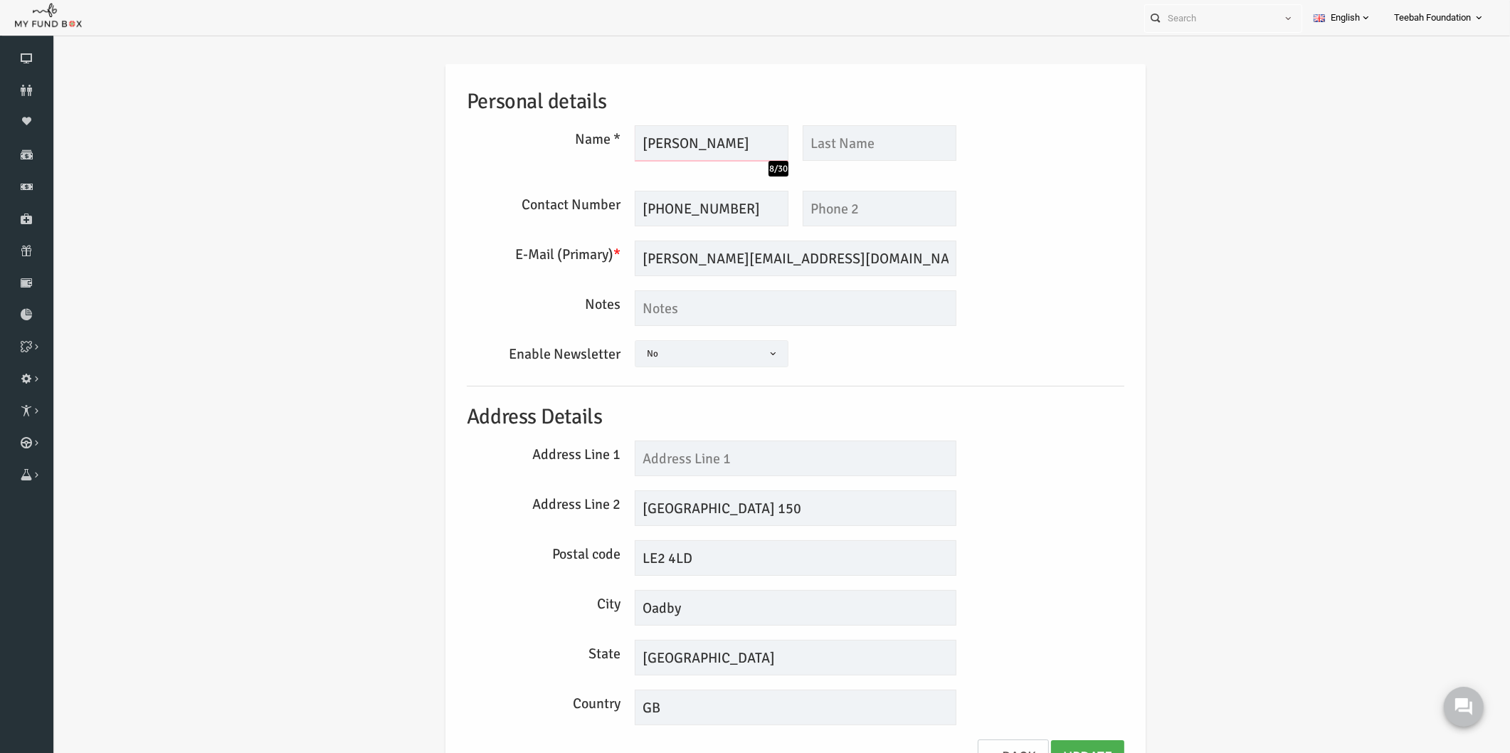
type input "[PERSON_NAME]"
click at [724, 304] on textarea at bounding box center [767, 308] width 322 height 36
type textarea "Opt out of email"
click at [1014, 495] on div "Address Line 2 [STREET_ADDRESS]" at bounding box center [767, 508] width 672 height 36
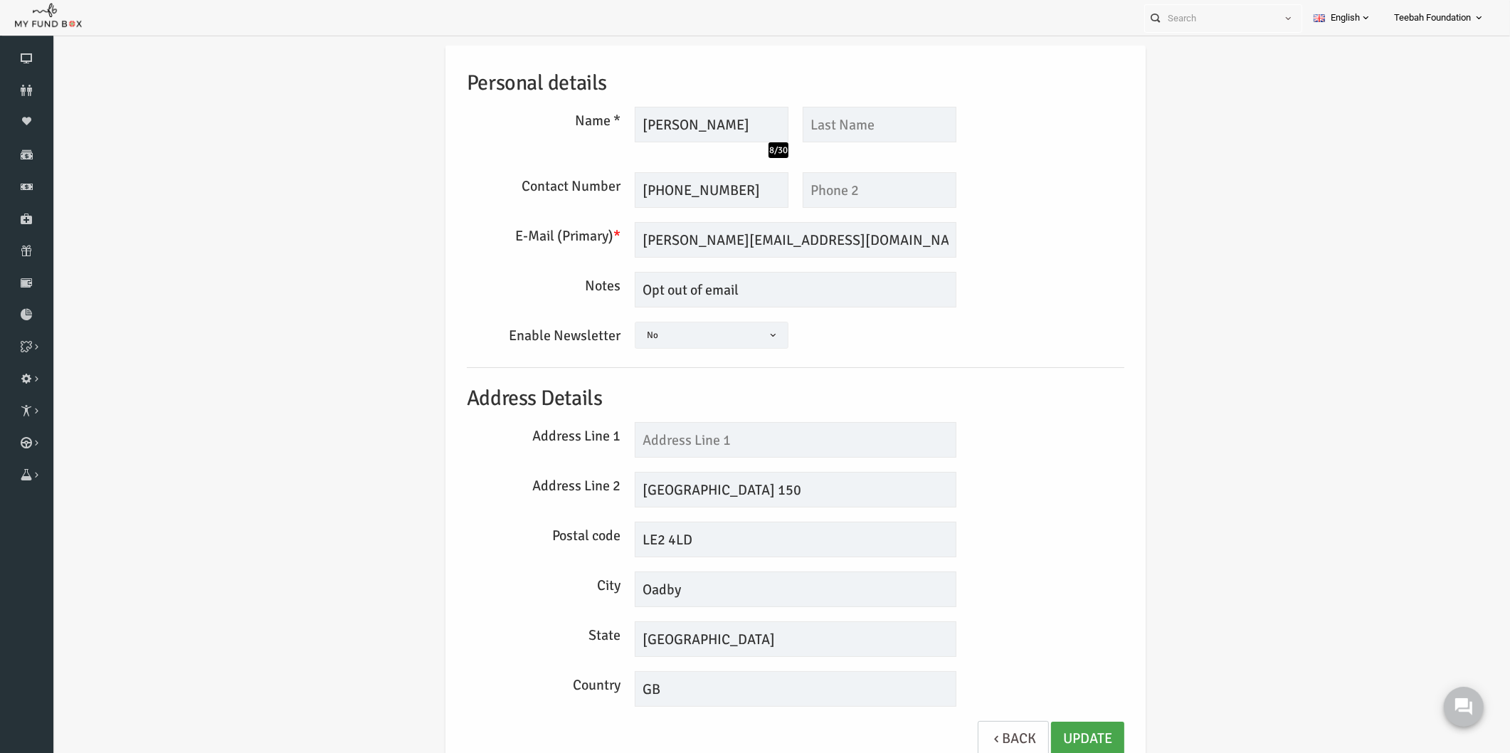
scroll to position [23, 0]
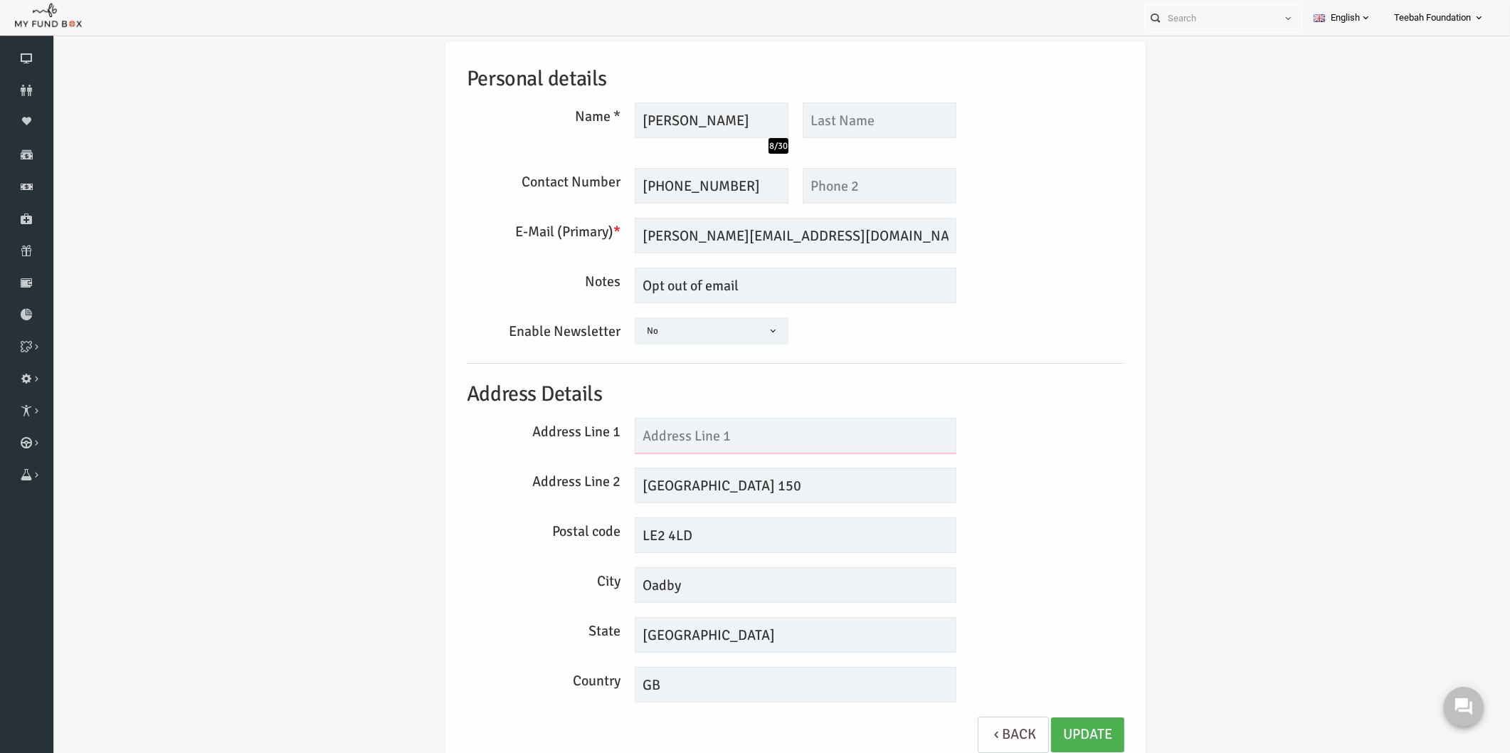
click at [722, 445] on input "text" at bounding box center [767, 436] width 322 height 36
type input "150"
click at [779, 485] on input "[GEOGRAPHIC_DATA] 150" at bounding box center [767, 486] width 322 height 36
type input "[GEOGRAPHIC_DATA]"
click at [1061, 731] on link "Update" at bounding box center [1058, 734] width 73 height 35
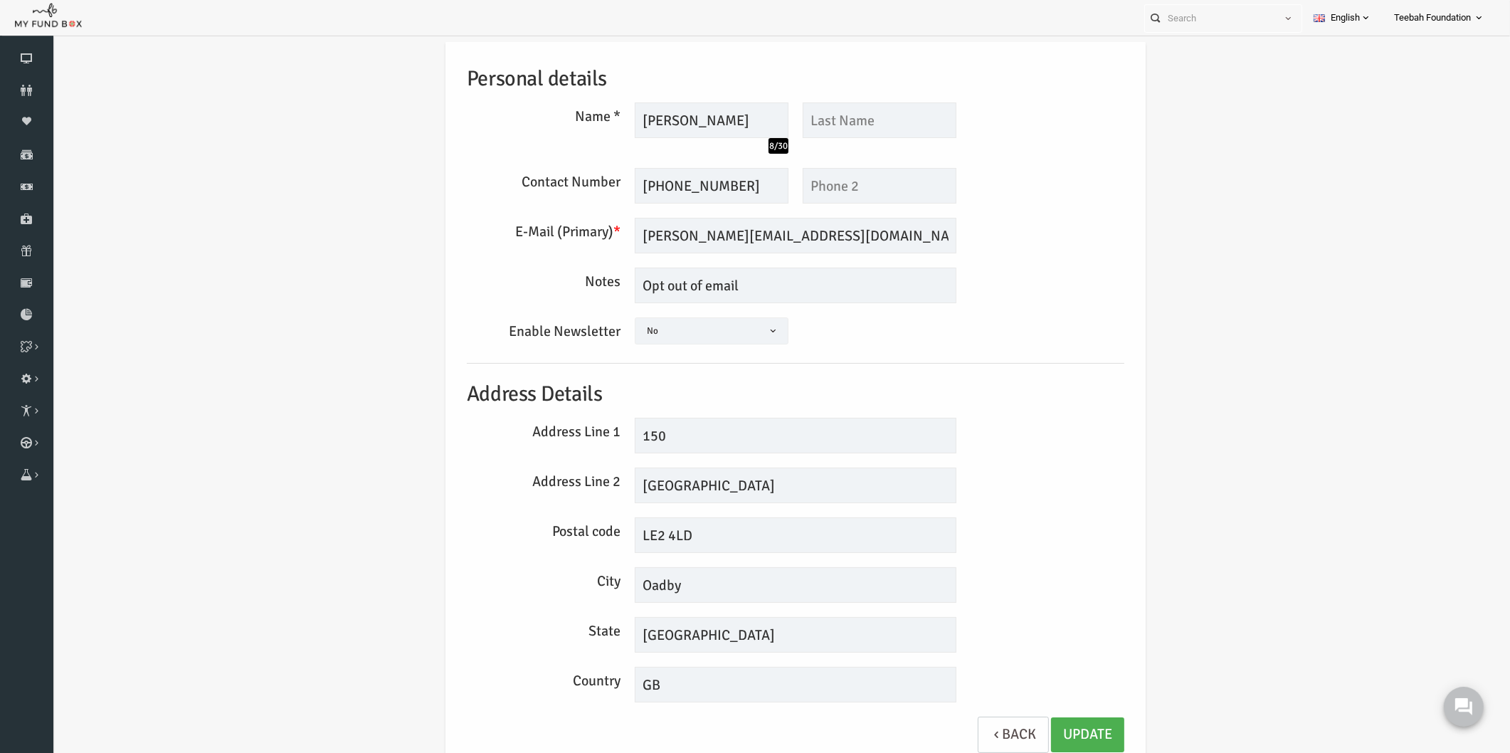
click at [1081, 275] on div "Notes Opt out of email" at bounding box center [767, 286] width 672 height 36
click at [1217, 280] on div "Personal details Name * TAJUDDIN 8/30 Description allows upto maximum of 255 ch…" at bounding box center [766, 408] width 1429 height 776
drag, startPoint x: 1224, startPoint y: 258, endPoint x: 1231, endPoint y: 232, distance: 26.6
click at [1228, 257] on div "Personal details Name * TAJUDDIN 8/30 Description allows upto maximum of 255 ch…" at bounding box center [766, 408] width 1429 height 776
click at [218, 280] on div "Personal details Name * TAJUDDIN 8/30 Description allows upto maximum of 255 ch…" at bounding box center [766, 408] width 1429 height 776
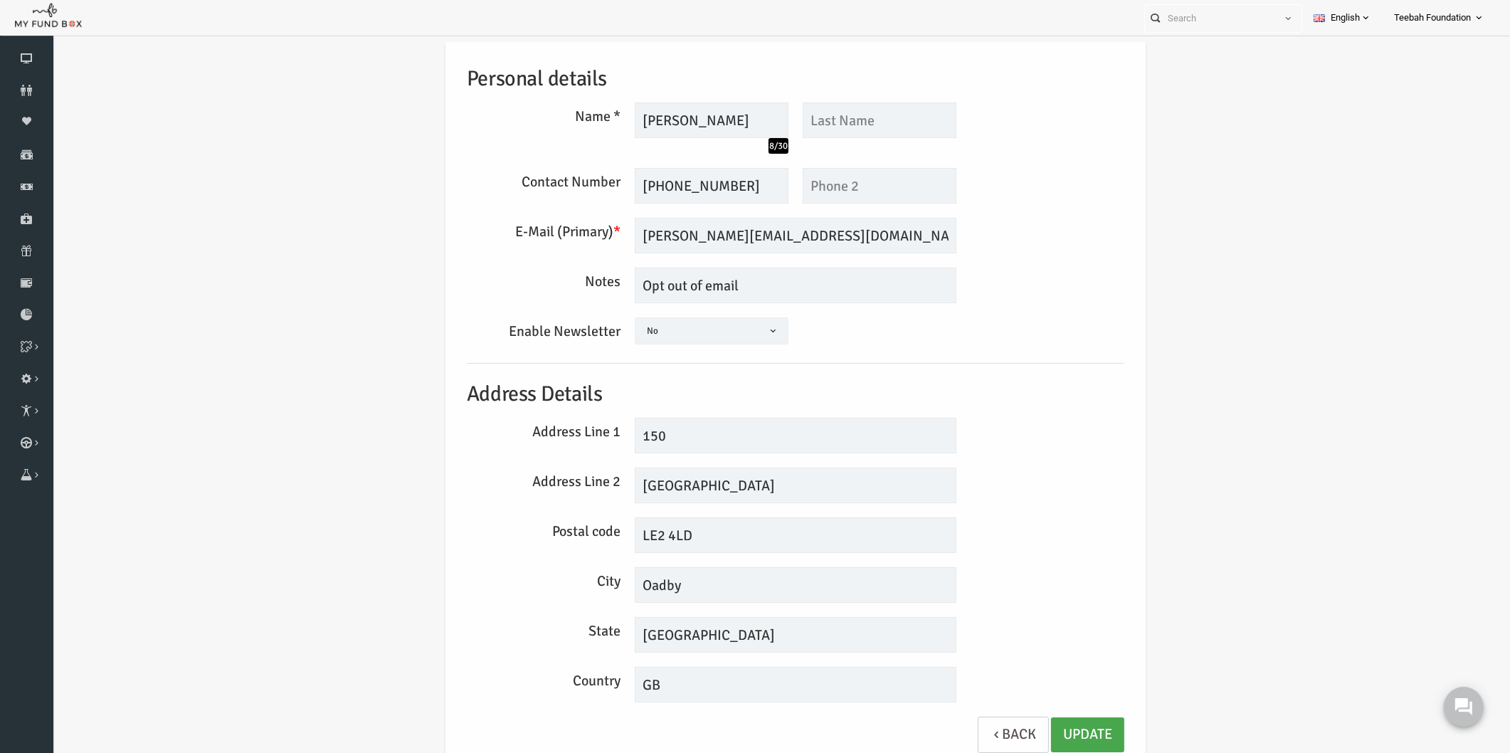
click at [1046, 742] on link "Update" at bounding box center [1058, 734] width 73 height 35
click at [31, 86] on icon at bounding box center [26, 90] width 53 height 11
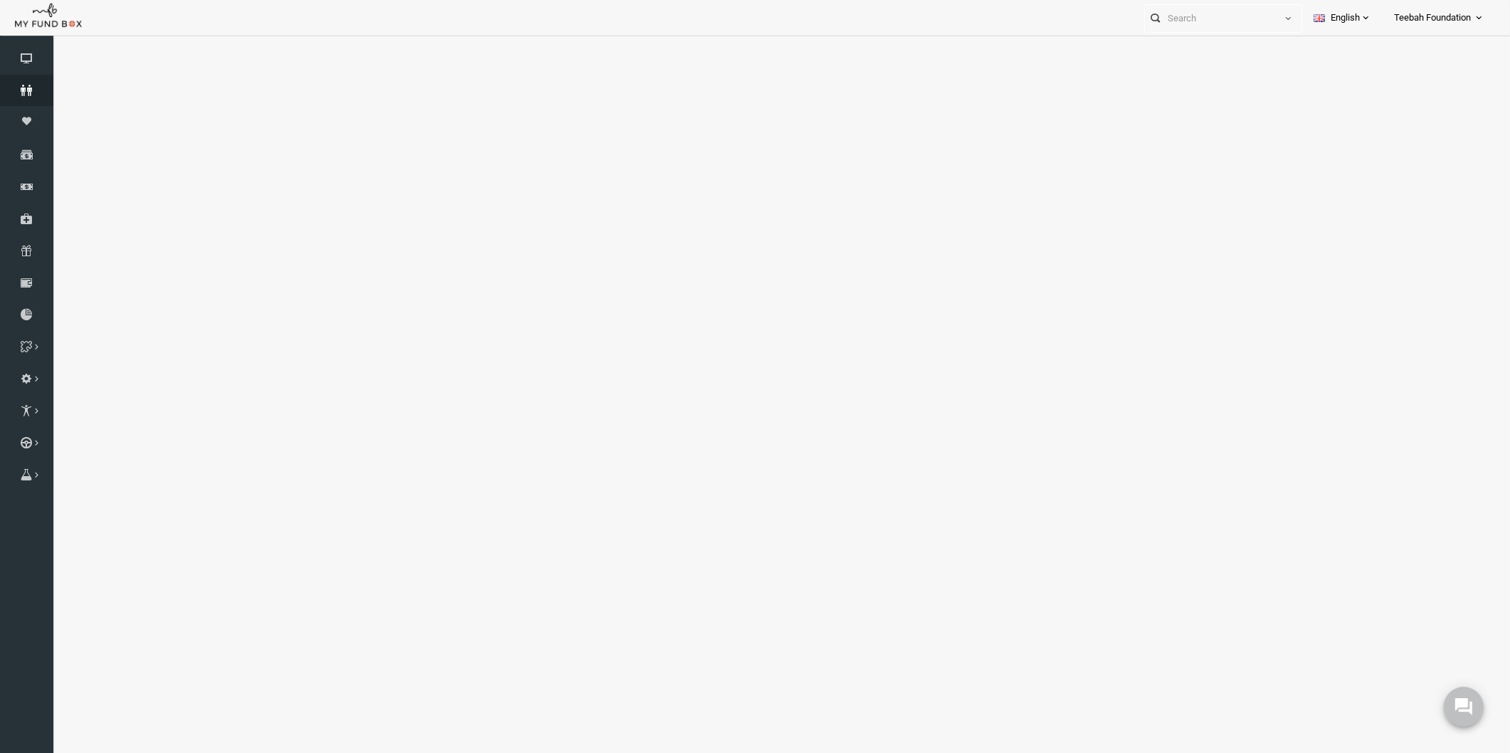
select select "100"
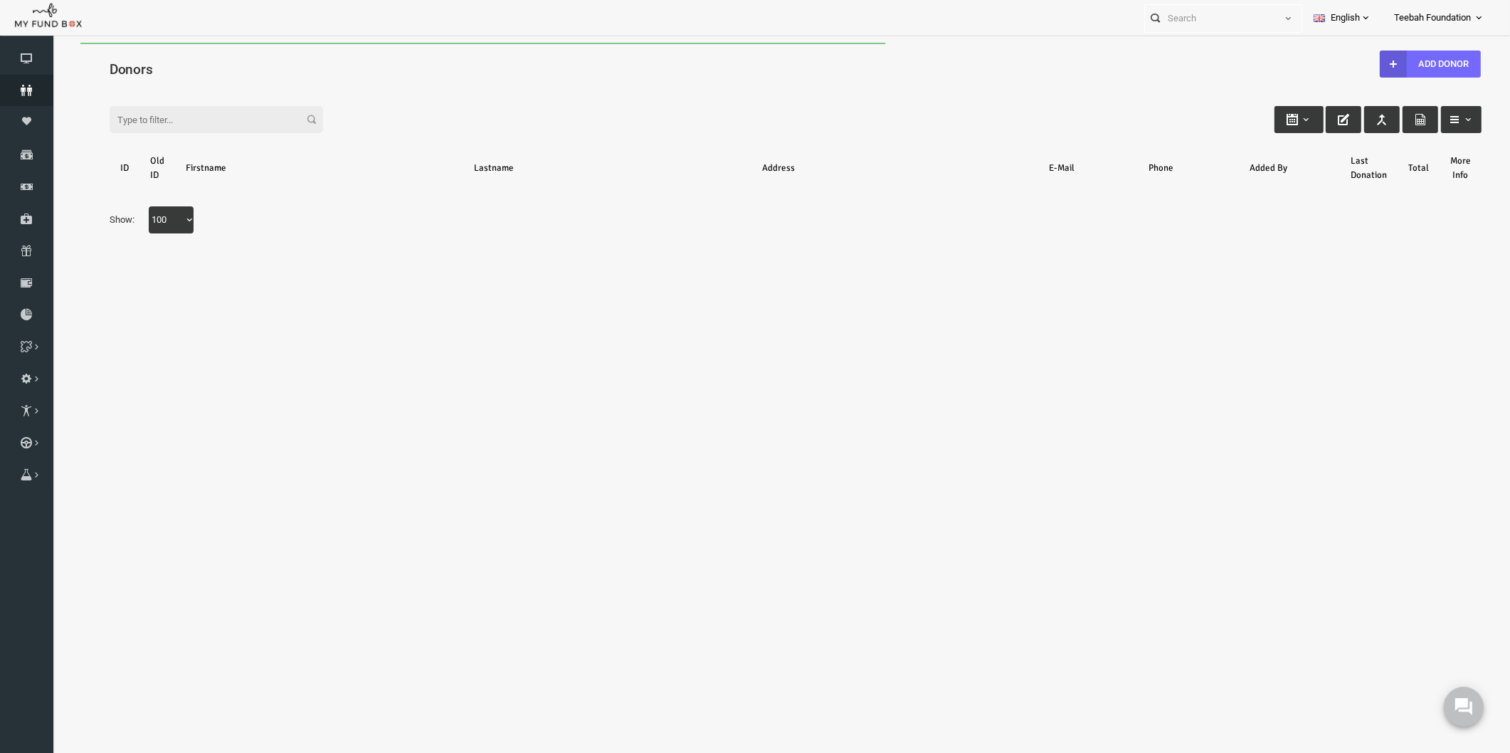
scroll to position [0, 0]
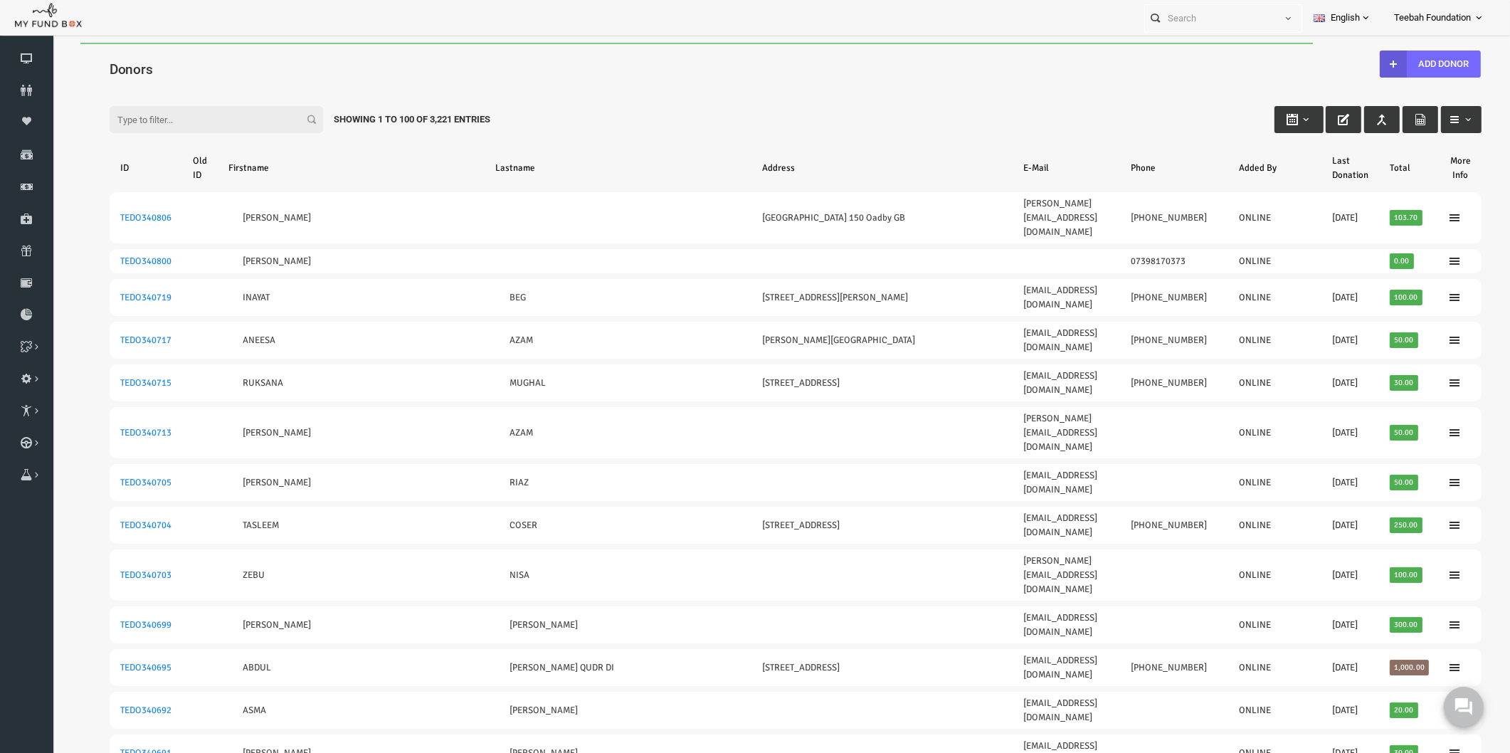
click at [959, 102] on div "Filter: Showing 1 to 100 of 3,221 Entries" at bounding box center [766, 106] width 1401 height 38
